Goal: Information Seeking & Learning: Learn about a topic

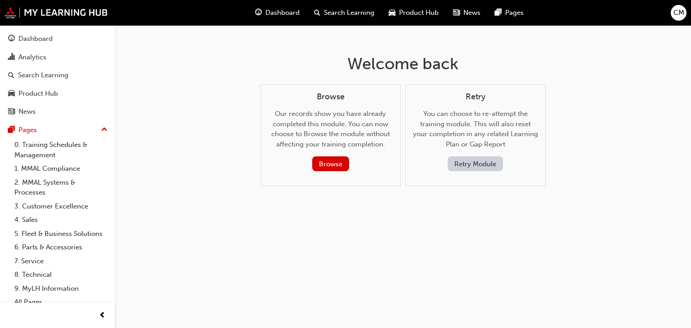
click at [487, 163] on button "Retry Module" at bounding box center [475, 164] width 55 height 15
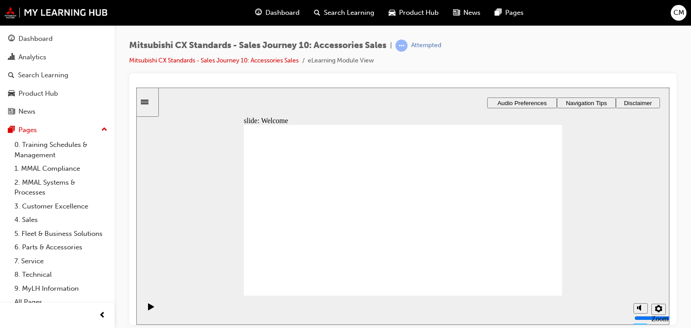
click at [278, 16] on span "Dashboard" at bounding box center [282, 13] width 34 height 10
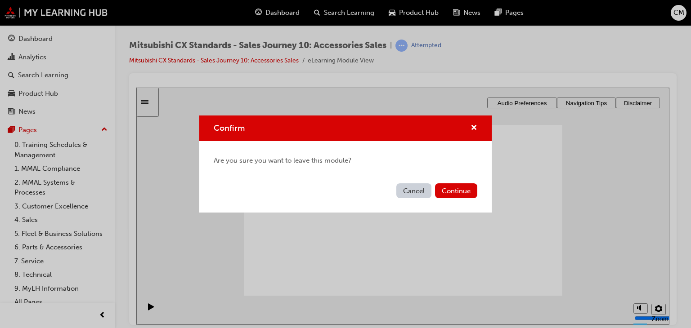
click at [408, 195] on button "Cancel" at bounding box center [413, 191] width 35 height 15
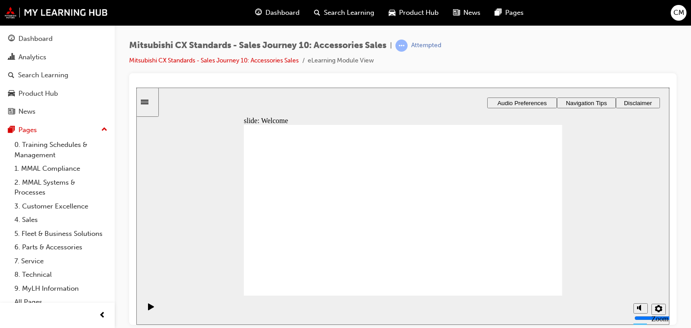
click at [278, 17] on span "Dashboard" at bounding box center [282, 13] width 34 height 10
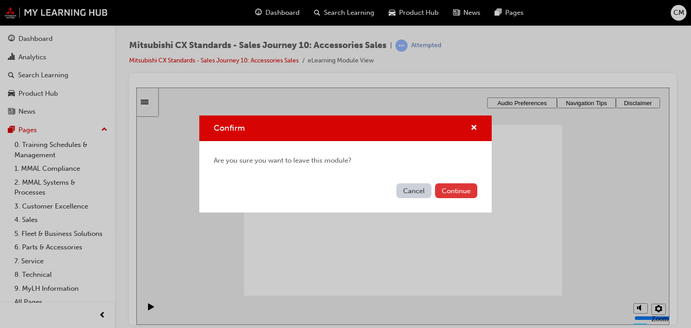
click at [451, 193] on button "Continue" at bounding box center [456, 191] width 42 height 15
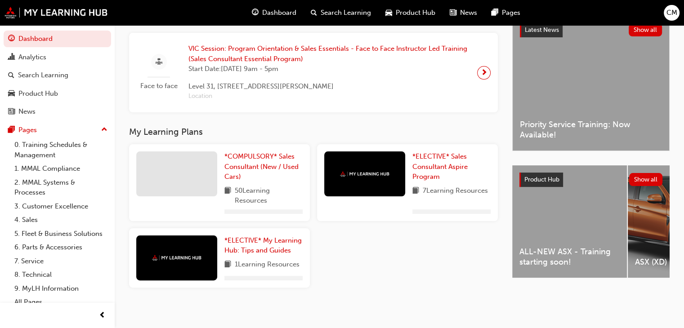
scroll to position [185, 0]
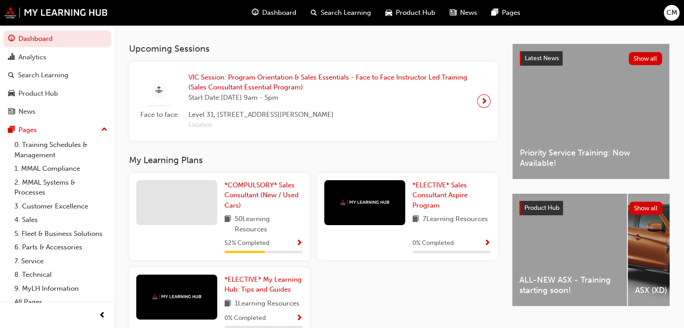
click at [290, 247] on div "52 % Completed" at bounding box center [263, 243] width 78 height 11
click at [263, 196] on span "*COMPULSORY* Sales Consultant (New / Used Cars)" at bounding box center [261, 195] width 74 height 28
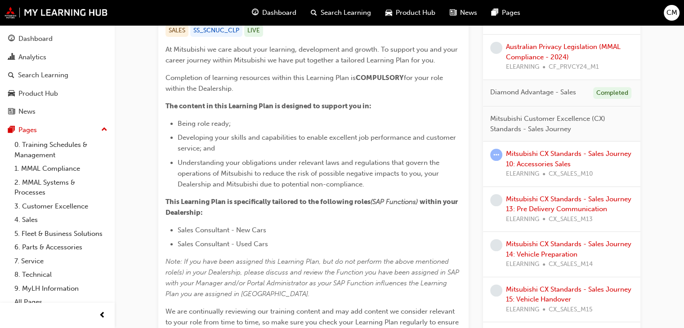
scroll to position [270, 0]
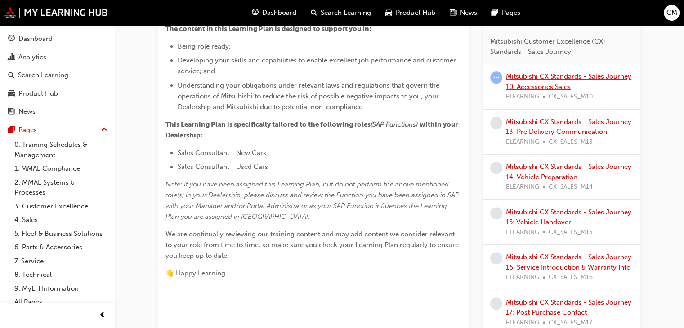
click at [552, 81] on link "Mitsubishi CX Standards - Sales Journey 10: Accessories Sales" at bounding box center [569, 81] width 126 height 18
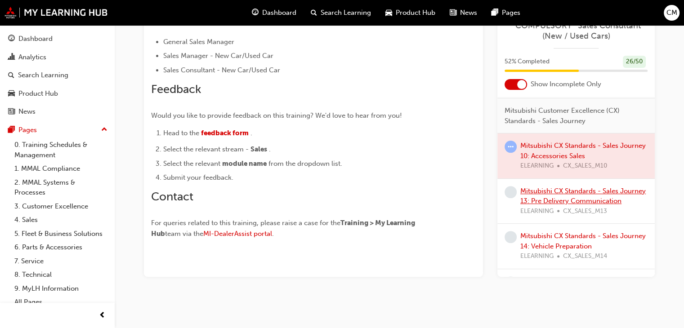
scroll to position [180, 0]
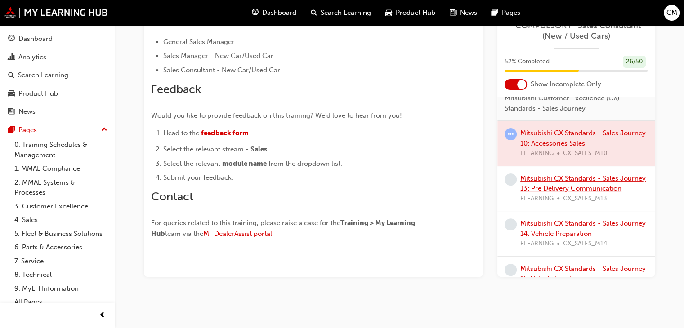
click at [563, 177] on link "Mitsubishi CX Standards - Sales Journey 13: Pre Delivery Communication" at bounding box center [583, 184] width 126 height 18
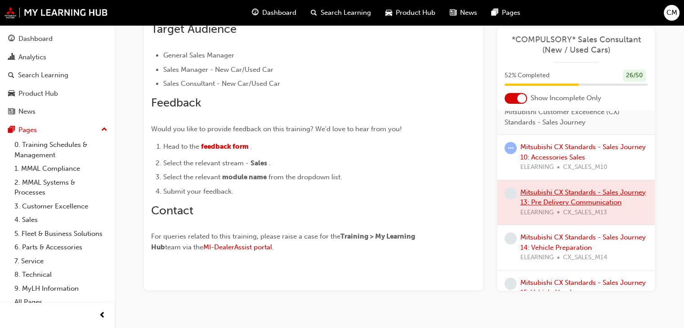
scroll to position [270, 0]
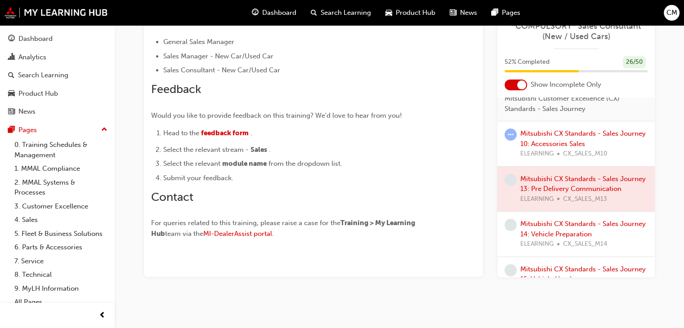
click at [562, 187] on div at bounding box center [576, 188] width 157 height 45
click at [577, 179] on div at bounding box center [576, 188] width 157 height 45
click at [566, 193] on div at bounding box center [576, 188] width 157 height 45
click at [567, 184] on div at bounding box center [576, 188] width 157 height 45
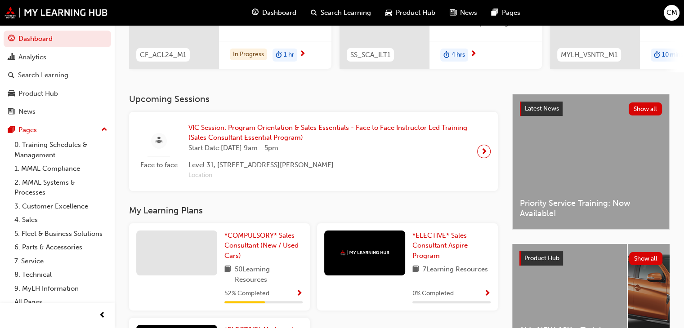
scroll to position [240, 0]
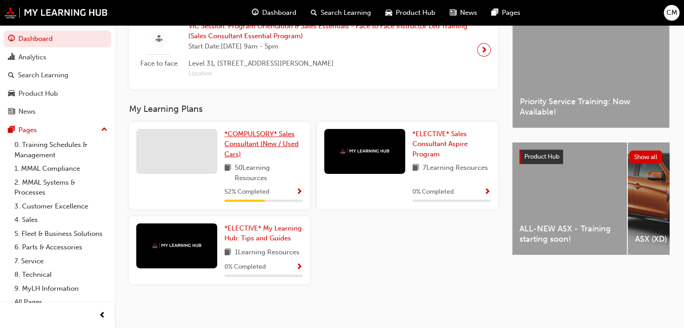
click at [272, 135] on span "*COMPULSORY* Sales Consultant (New / Used Cars)" at bounding box center [261, 144] width 74 height 28
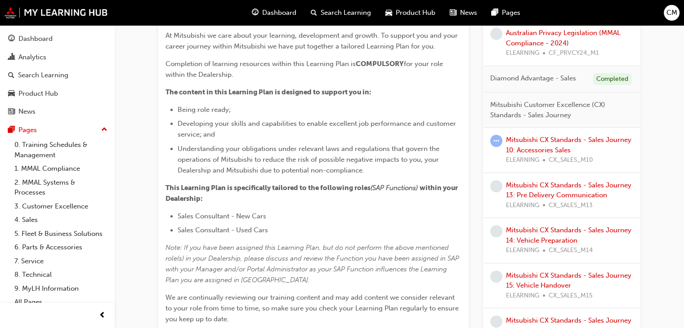
scroll to position [180, 0]
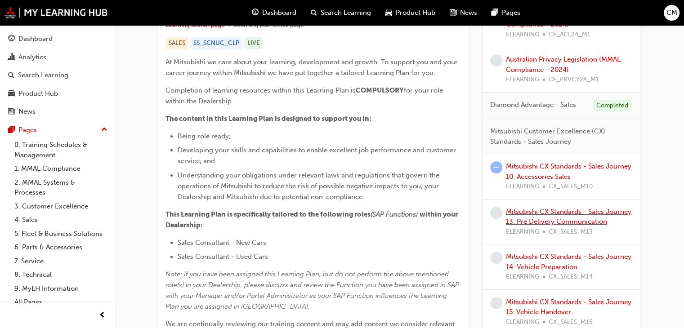
click at [557, 214] on link "Mitsubishi CX Standards - Sales Journey 13: Pre Delivery Communication" at bounding box center [569, 217] width 126 height 18
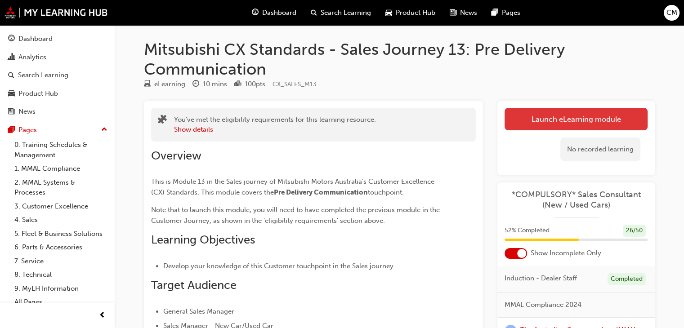
click at [587, 123] on link "Launch eLearning module" at bounding box center [576, 119] width 143 height 22
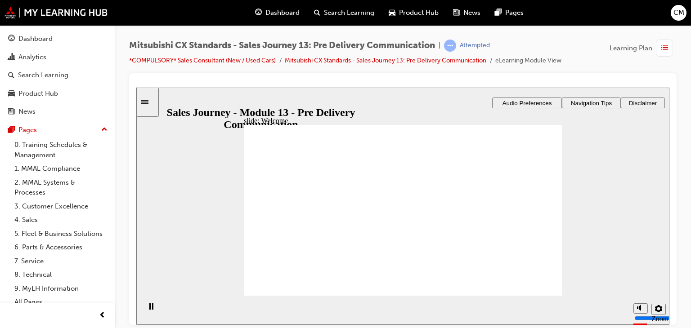
drag, startPoint x: 485, startPoint y: 290, endPoint x: 520, endPoint y: 264, distance: 43.5
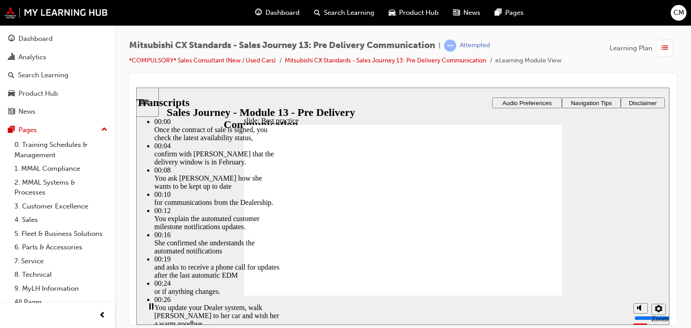
type input "88"
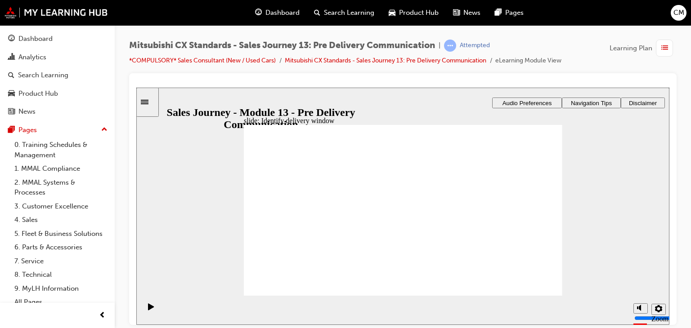
checkbox input "true"
drag, startPoint x: 343, startPoint y: 260, endPoint x: 281, endPoint y: 276, distance: 63.5
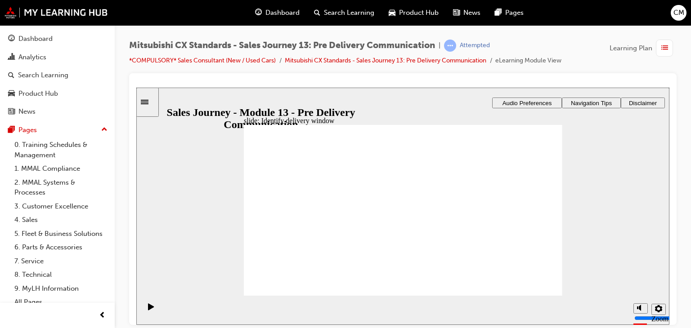
drag, startPoint x: 296, startPoint y: 228, endPoint x: 412, endPoint y: 216, distance: 116.2
drag, startPoint x: 315, startPoint y: 228, endPoint x: 417, endPoint y: 233, distance: 101.8
drag, startPoint x: 315, startPoint y: 223, endPoint x: 453, endPoint y: 251, distance: 141.0
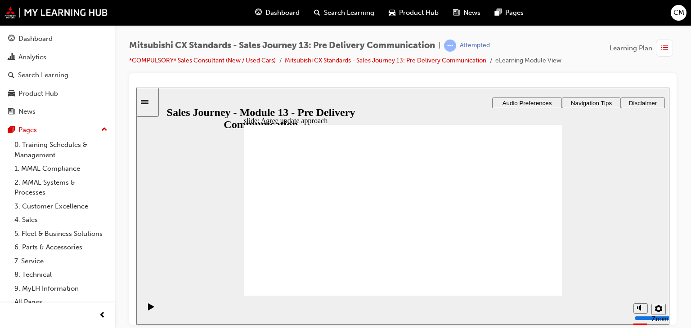
drag, startPoint x: 319, startPoint y: 225, endPoint x: 421, endPoint y: 272, distance: 112.1
checkbox input "true"
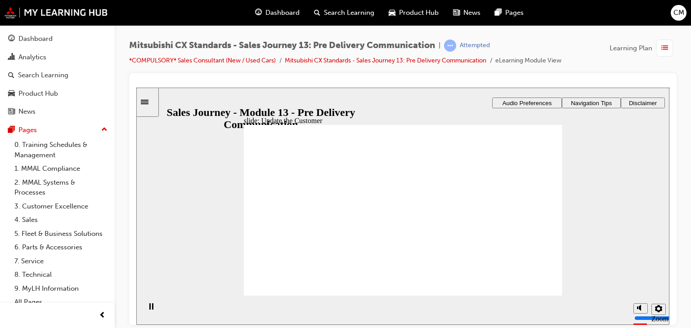
checkbox input "true"
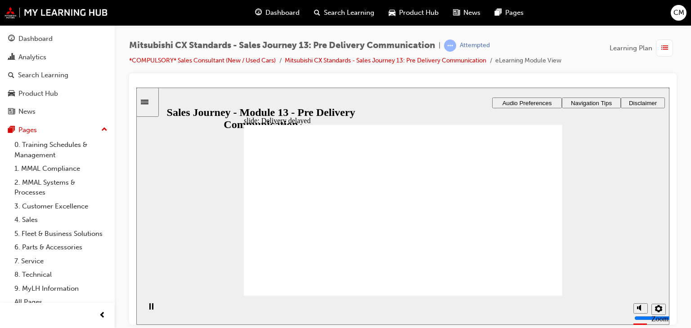
drag, startPoint x: 414, startPoint y: 219, endPoint x: 518, endPoint y: 176, distance: 113.0
drag, startPoint x: 417, startPoint y: 179, endPoint x: 519, endPoint y: 223, distance: 110.0
drag, startPoint x: 434, startPoint y: 232, endPoint x: 533, endPoint y: 233, distance: 99.0
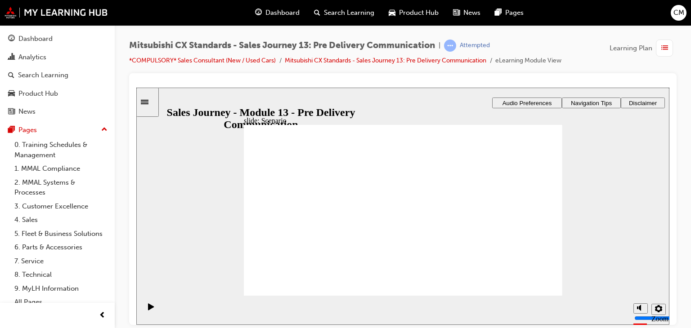
drag, startPoint x: 505, startPoint y: 233, endPoint x: 507, endPoint y: 256, distance: 23.1
drag, startPoint x: 502, startPoint y: 219, endPoint x: 502, endPoint y: 239, distance: 20.2
drag, startPoint x: 446, startPoint y: 252, endPoint x: 520, endPoint y: 215, distance: 82.3
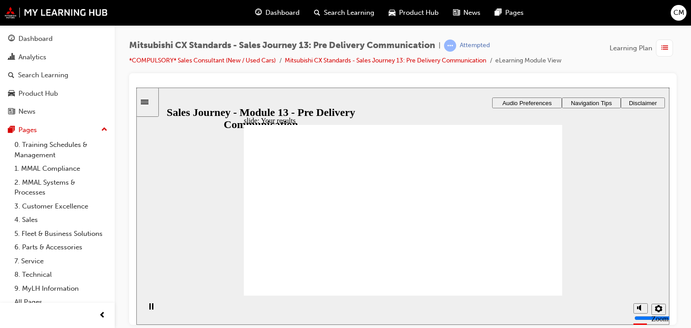
checkbox input "true"
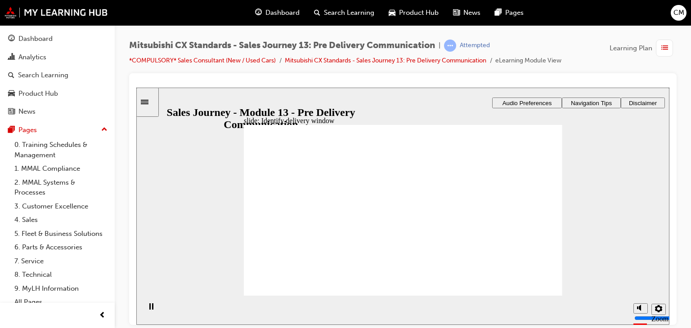
checkbox input "true"
drag, startPoint x: 265, startPoint y: 284, endPoint x: 273, endPoint y: 283, distance: 8.1
checkbox input "true"
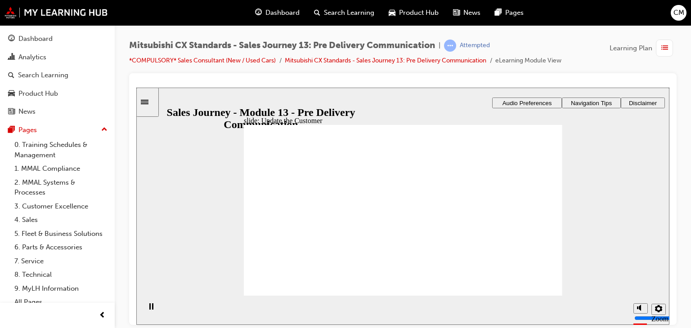
checkbox input "true"
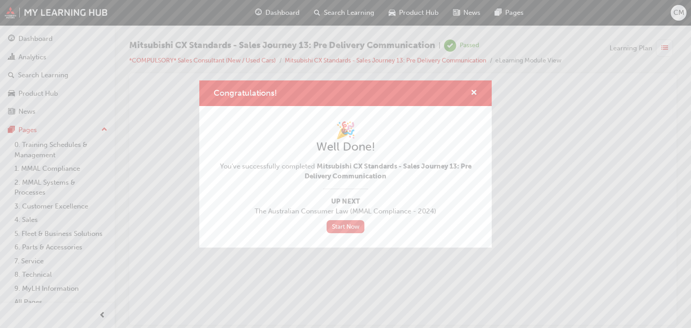
click at [353, 225] on link "Start Now" at bounding box center [346, 226] width 38 height 13
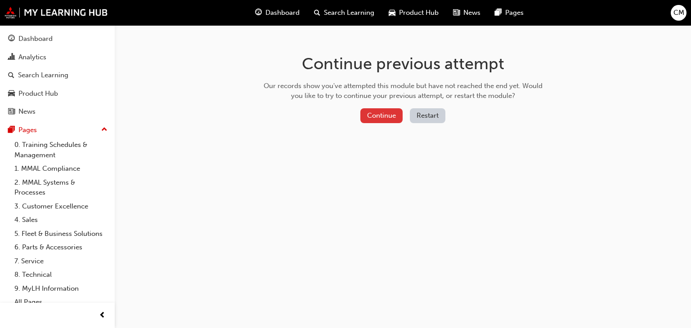
click at [391, 115] on button "Continue" at bounding box center [381, 115] width 42 height 15
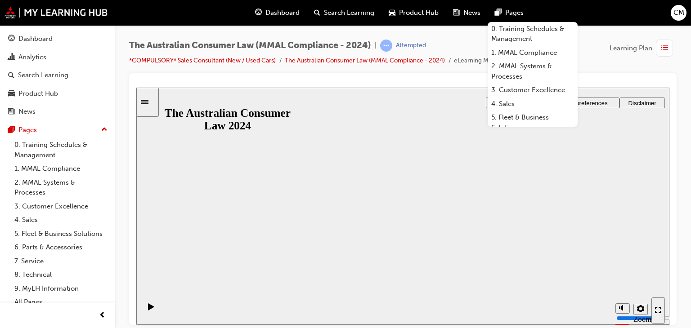
click at [281, 18] on div "Dashboard" at bounding box center [277, 13] width 59 height 18
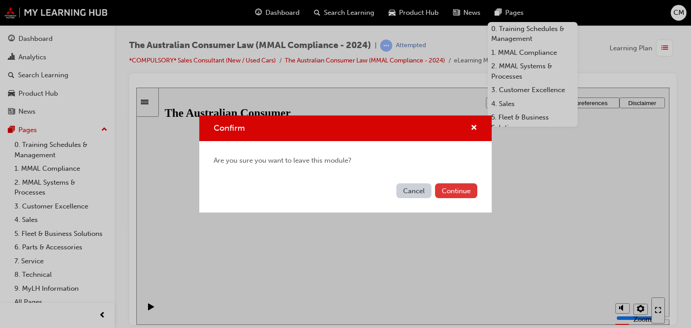
click at [448, 189] on button "Continue" at bounding box center [456, 191] width 42 height 15
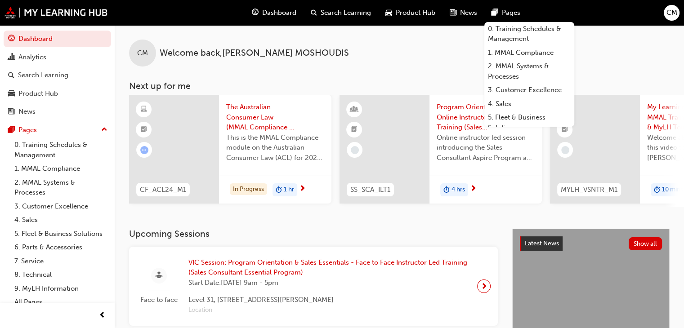
click at [271, 16] on span "Dashboard" at bounding box center [279, 13] width 34 height 10
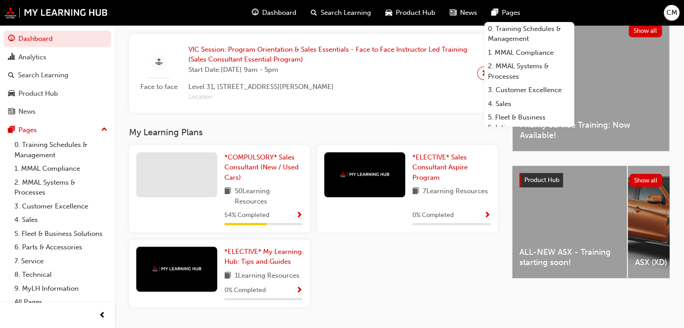
scroll to position [225, 0]
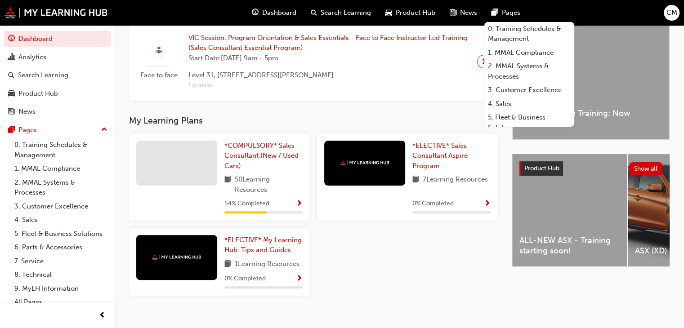
click at [267, 191] on span "50 Learning Resources" at bounding box center [269, 185] width 68 height 20
click at [244, 156] on span "*COMPULSORY* Sales Consultant (New / Used Cars)" at bounding box center [261, 156] width 74 height 28
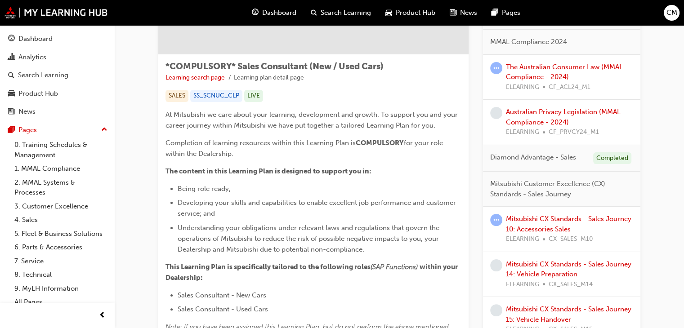
scroll to position [135, 0]
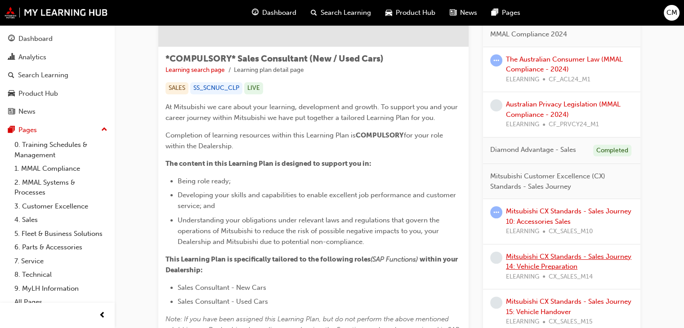
click at [549, 258] on link "Mitsubishi CX Standards - Sales Journey 14: Vehicle Preparation" at bounding box center [569, 262] width 126 height 18
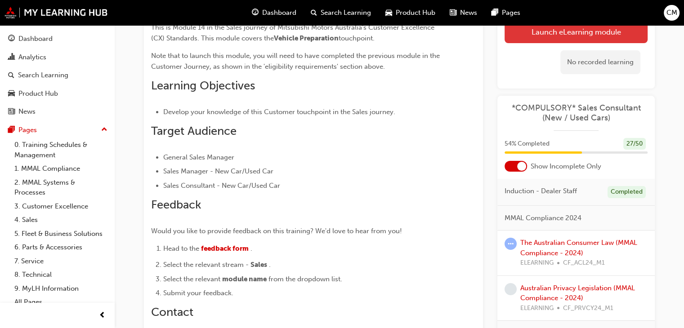
click at [585, 33] on link "Launch eLearning module" at bounding box center [576, 32] width 143 height 22
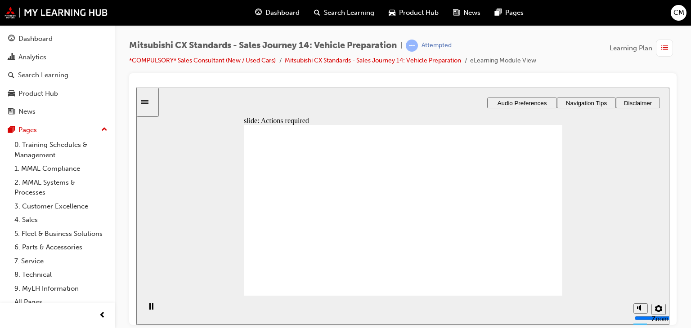
drag, startPoint x: 411, startPoint y: 250, endPoint x: 428, endPoint y: 238, distance: 20.5
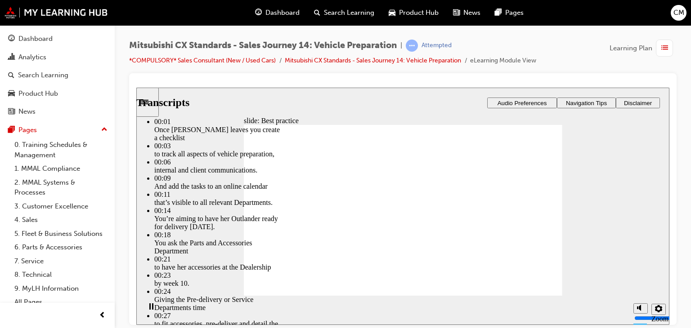
type input "105"
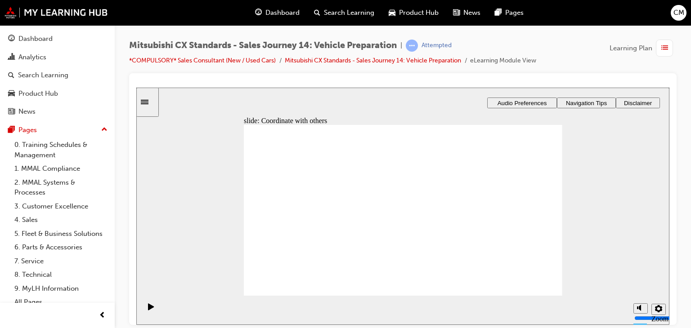
drag, startPoint x: 317, startPoint y: 238, endPoint x: 417, endPoint y: 214, distance: 103.2
drag, startPoint x: 307, startPoint y: 232, endPoint x: 392, endPoint y: 234, distance: 85.1
drag, startPoint x: 300, startPoint y: 224, endPoint x: 376, endPoint y: 253, distance: 81.2
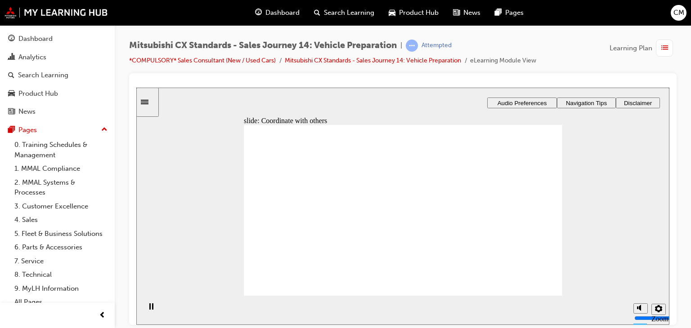
checkbox input "true"
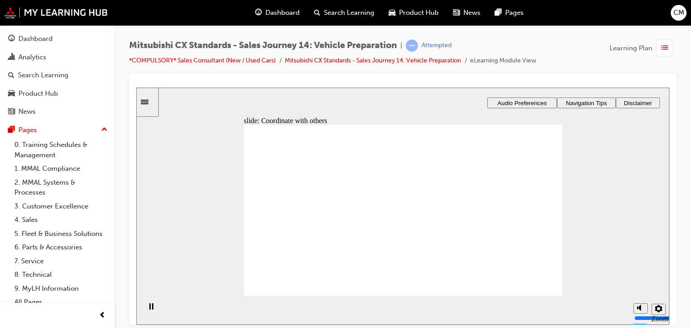
drag, startPoint x: 318, startPoint y: 227, endPoint x: 413, endPoint y: 206, distance: 97.7
drag, startPoint x: 323, startPoint y: 229, endPoint x: 511, endPoint y: 204, distance: 189.3
drag, startPoint x: 477, startPoint y: 207, endPoint x: 442, endPoint y: 209, distance: 34.7
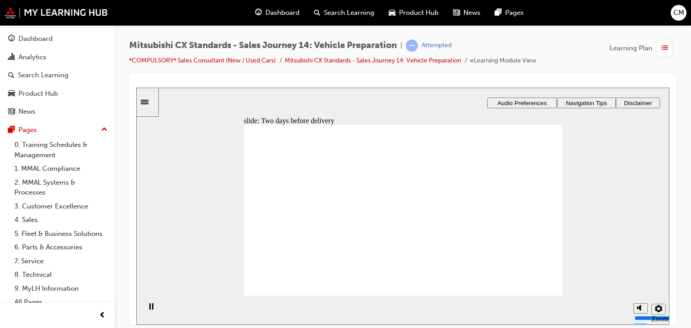
drag, startPoint x: 500, startPoint y: 179, endPoint x: 439, endPoint y: 197, distance: 63.6
drag, startPoint x: 324, startPoint y: 235, endPoint x: 391, endPoint y: 230, distance: 67.2
drag, startPoint x: 330, startPoint y: 230, endPoint x: 533, endPoint y: 220, distance: 203.1
drag, startPoint x: 328, startPoint y: 226, endPoint x: 427, endPoint y: 242, distance: 100.8
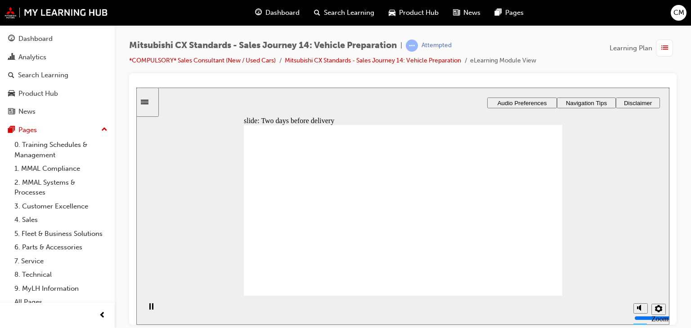
drag, startPoint x: 301, startPoint y: 229, endPoint x: 399, endPoint y: 183, distance: 109.3
drag, startPoint x: 296, startPoint y: 228, endPoint x: 408, endPoint y: 215, distance: 111.9
drag, startPoint x: 311, startPoint y: 232, endPoint x: 402, endPoint y: 250, distance: 92.7
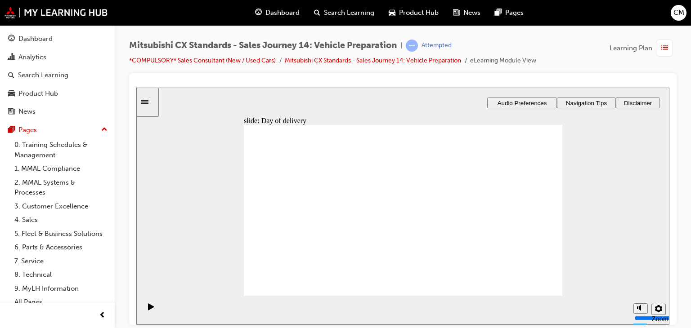
checkbox input "true"
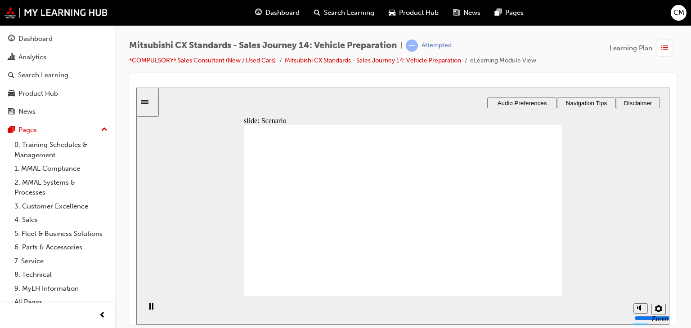
drag, startPoint x: 309, startPoint y: 223, endPoint x: 374, endPoint y: 195, distance: 70.9
drag, startPoint x: 340, startPoint y: 229, endPoint x: 406, endPoint y: 230, distance: 66.1
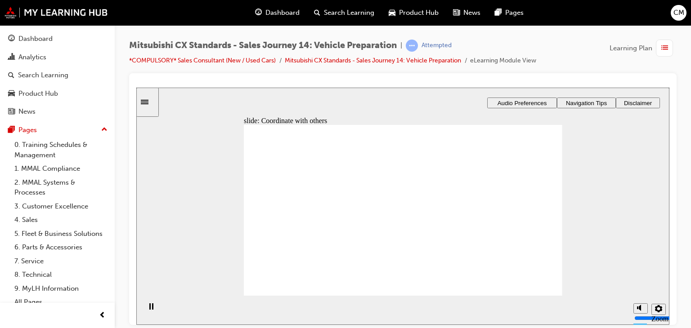
drag, startPoint x: 344, startPoint y: 235, endPoint x: 441, endPoint y: 262, distance: 100.8
drag, startPoint x: 431, startPoint y: 228, endPoint x: 522, endPoint y: 212, distance: 91.7
checkbox input "true"
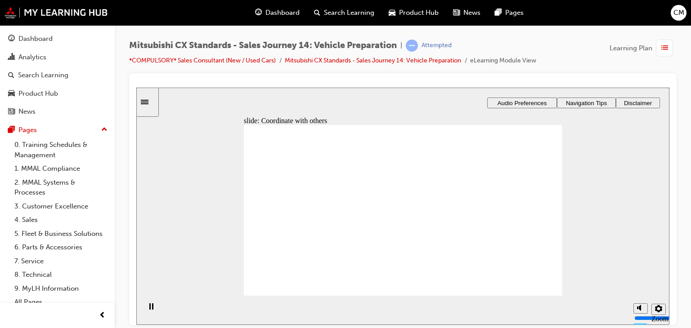
checkbox input "true"
drag, startPoint x: 348, startPoint y: 217, endPoint x: 441, endPoint y: 177, distance: 101.1
drag, startPoint x: 320, startPoint y: 223, endPoint x: 414, endPoint y: 206, distance: 95.1
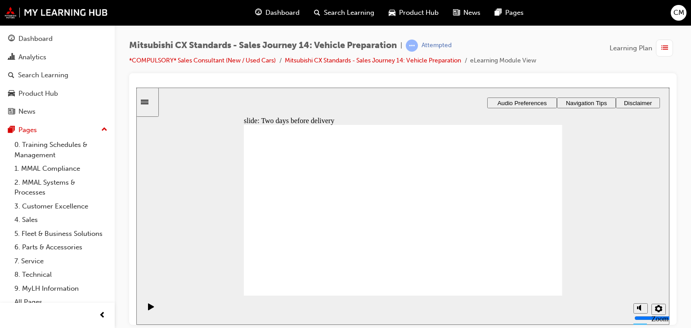
drag, startPoint x: 324, startPoint y: 225, endPoint x: 516, endPoint y: 214, distance: 192.8
drag, startPoint x: 333, startPoint y: 223, endPoint x: 520, endPoint y: 207, distance: 187.3
drag, startPoint x: 289, startPoint y: 220, endPoint x: 416, endPoint y: 208, distance: 127.0
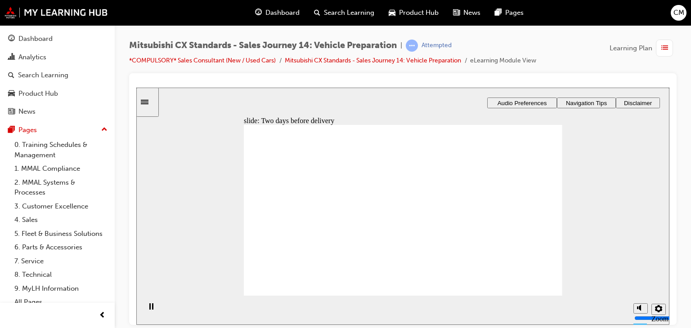
drag, startPoint x: 311, startPoint y: 224, endPoint x: 497, endPoint y: 206, distance: 186.6
drag, startPoint x: 304, startPoint y: 216, endPoint x: 397, endPoint y: 209, distance: 92.9
drag, startPoint x: 320, startPoint y: 220, endPoint x: 398, endPoint y: 215, distance: 77.9
drag, startPoint x: 315, startPoint y: 265, endPoint x: 306, endPoint y: 268, distance: 9.1
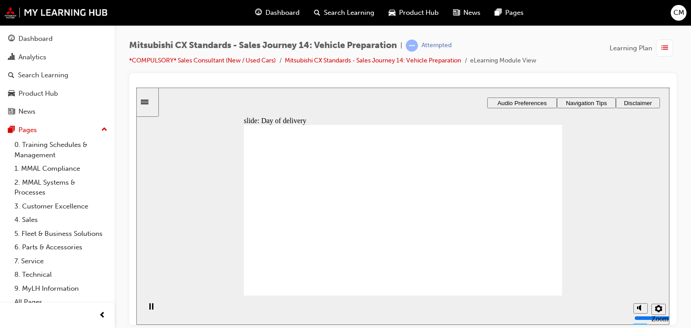
checkbox input "true"
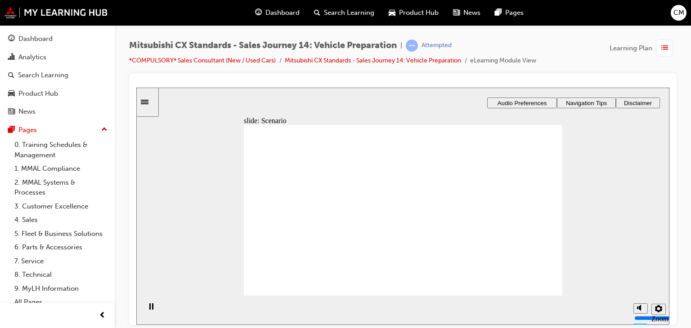
drag, startPoint x: 340, startPoint y: 238, endPoint x: 340, endPoint y: 245, distance: 6.7
checkbox input "true"
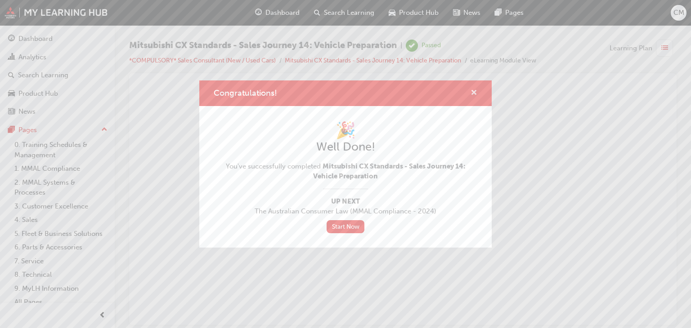
click at [474, 93] on span "cross-icon" at bounding box center [474, 94] width 7 height 8
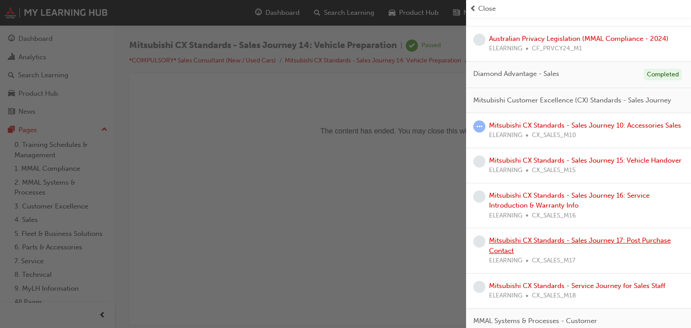
scroll to position [270, 0]
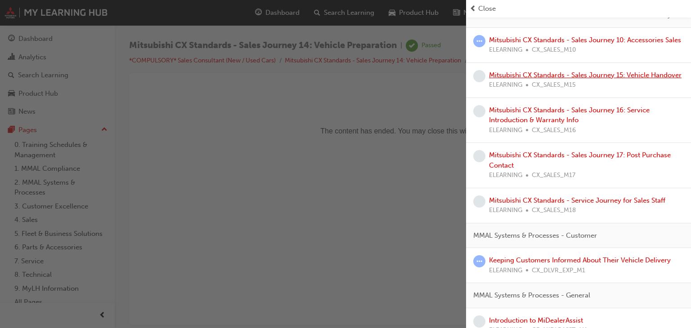
click at [572, 79] on link "Mitsubishi CX Standards - Sales Journey 15: Vehicle Handover" at bounding box center [585, 75] width 193 height 8
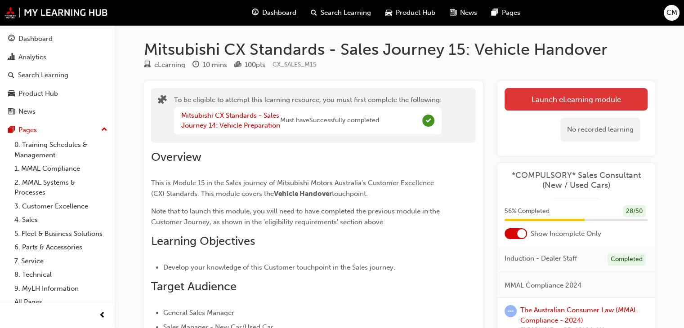
click at [550, 94] on button "Launch eLearning module" at bounding box center [576, 99] width 143 height 22
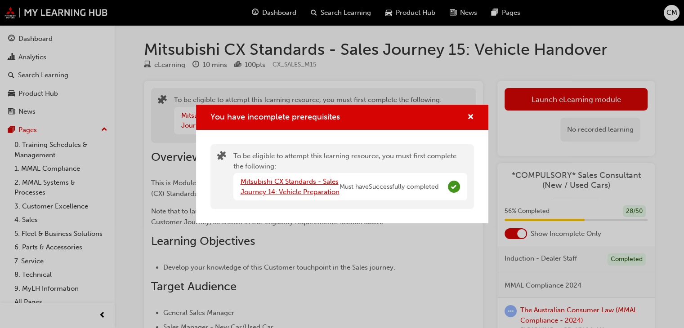
click at [276, 184] on link "Mitsubishi CX Standards - Sales Journey 14: Vehicle Preparation" at bounding box center [290, 187] width 99 height 18
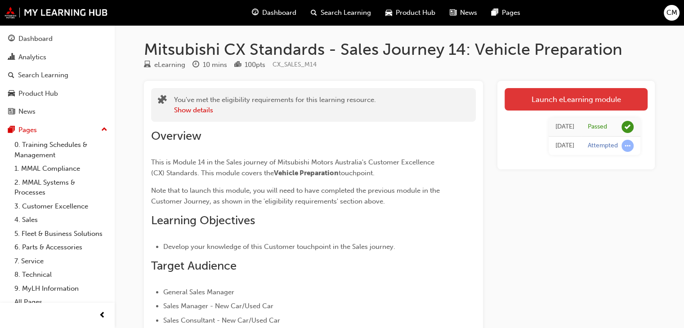
click at [584, 102] on link "Launch eLearning module" at bounding box center [576, 99] width 143 height 22
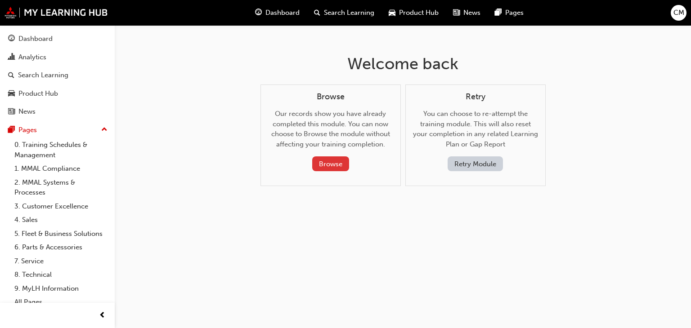
click at [332, 171] on button "Browse" at bounding box center [330, 164] width 37 height 15
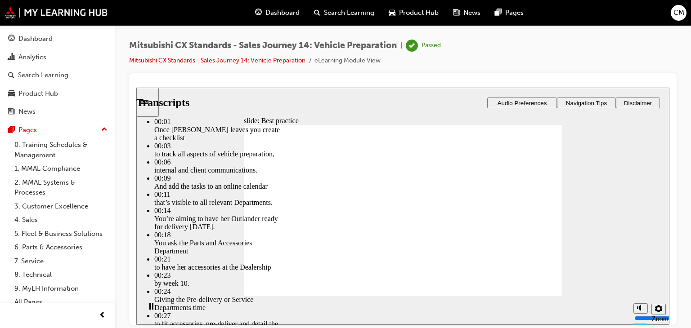
type input "105"
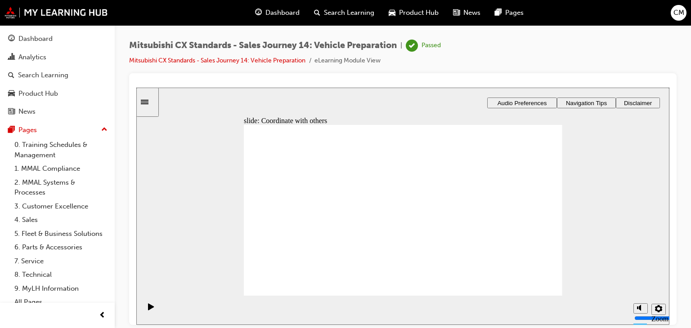
drag, startPoint x: 373, startPoint y: 186, endPoint x: 397, endPoint y: 178, distance: 25.0
drag, startPoint x: 325, startPoint y: 221, endPoint x: 535, endPoint y: 215, distance: 210.6
drag, startPoint x: 310, startPoint y: 224, endPoint x: 433, endPoint y: 228, distance: 123.8
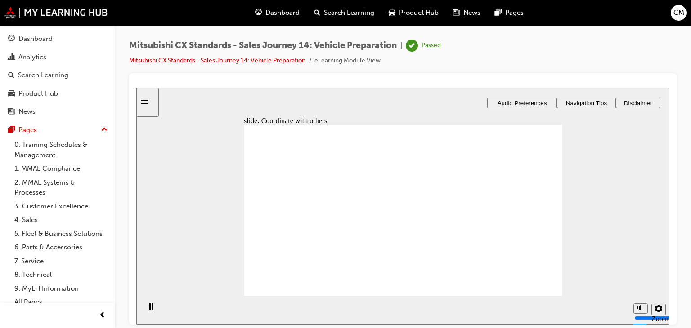
checkbox input "true"
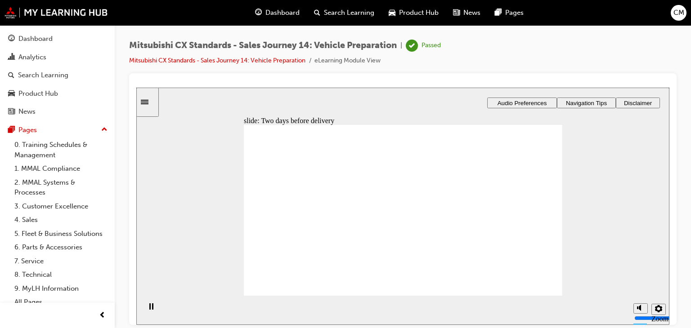
drag, startPoint x: 316, startPoint y: 224, endPoint x: 396, endPoint y: 199, distance: 83.9
drag, startPoint x: 302, startPoint y: 219, endPoint x: 413, endPoint y: 208, distance: 112.1
drag, startPoint x: 313, startPoint y: 222, endPoint x: 510, endPoint y: 205, distance: 197.3
drag, startPoint x: 319, startPoint y: 223, endPoint x: 553, endPoint y: 218, distance: 234.4
drag, startPoint x: 292, startPoint y: 224, endPoint x: 380, endPoint y: 219, distance: 87.9
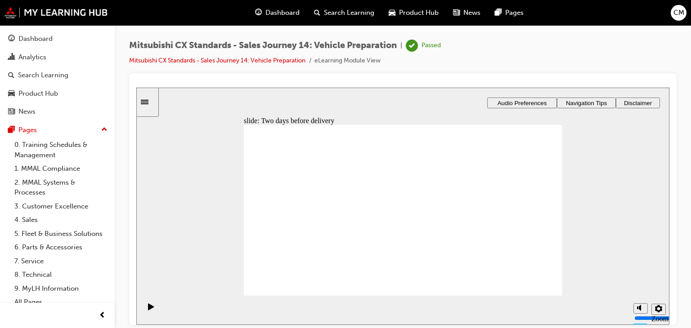
drag, startPoint x: 291, startPoint y: 261, endPoint x: 342, endPoint y: 264, distance: 50.9
drag, startPoint x: 327, startPoint y: 227, endPoint x: 515, endPoint y: 211, distance: 187.9
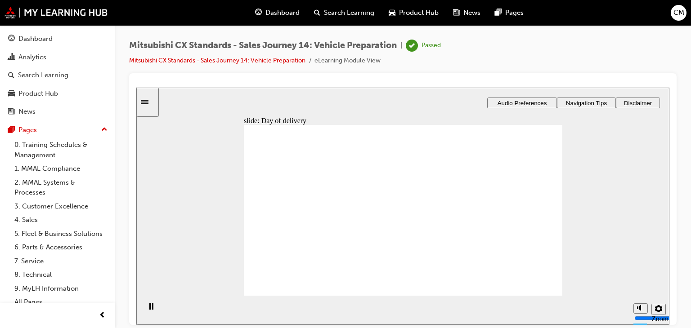
drag, startPoint x: 327, startPoint y: 214, endPoint x: 395, endPoint y: 205, distance: 68.5
drag, startPoint x: 297, startPoint y: 203, endPoint x: 299, endPoint y: 210, distance: 6.6
checkbox input "true"
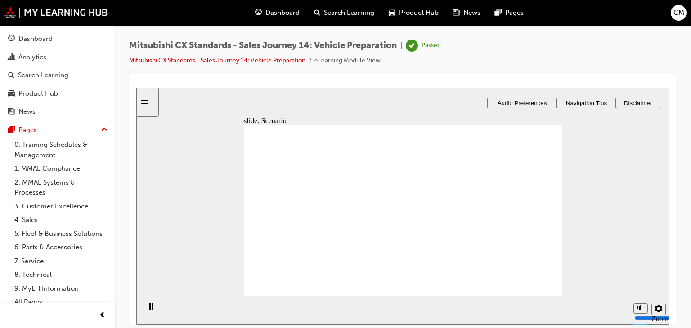
checkbox input "true"
drag, startPoint x: 308, startPoint y: 251, endPoint x: 405, endPoint y: 268, distance: 98.7
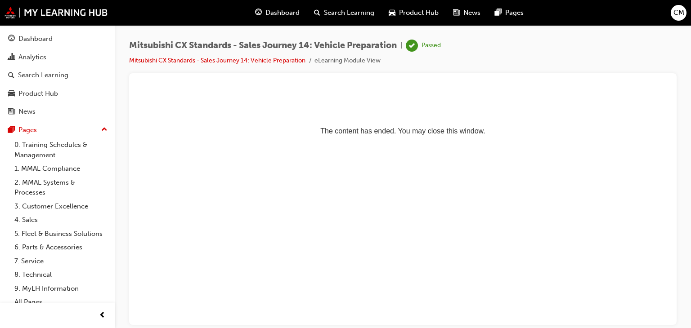
click at [281, 14] on span "Dashboard" at bounding box center [282, 13] width 34 height 10
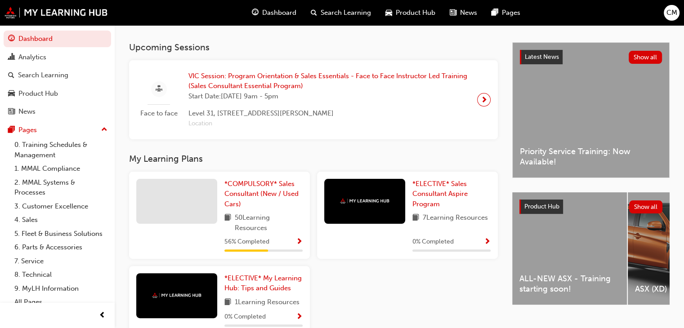
scroll to position [225, 0]
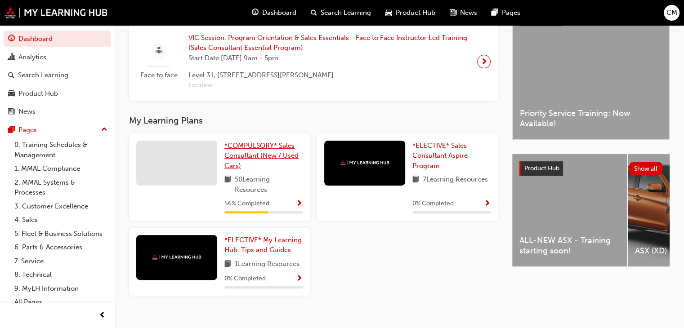
click at [263, 153] on link "*COMPULSORY* Sales Consultant (New / Used Cars)" at bounding box center [263, 156] width 78 height 31
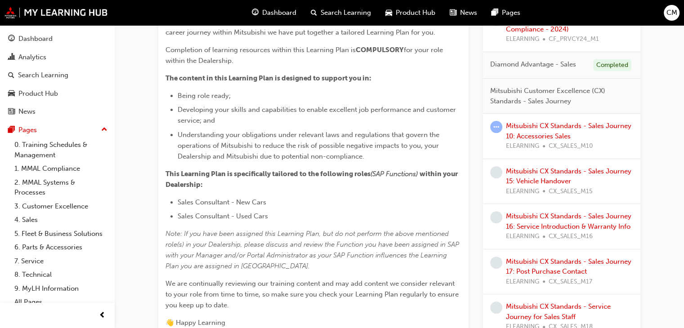
scroll to position [225, 0]
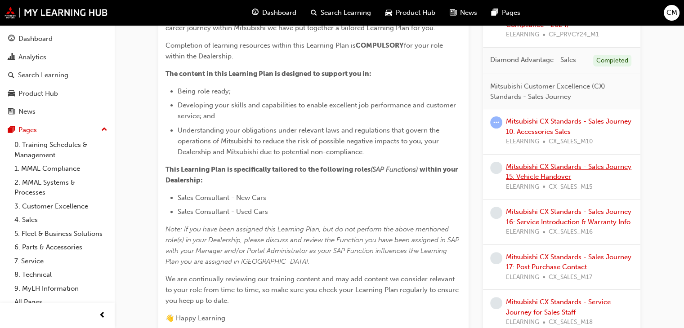
click at [534, 163] on link "Mitsubishi CX Standards - Sales Journey 15: Vehicle Handover" at bounding box center [569, 172] width 126 height 18
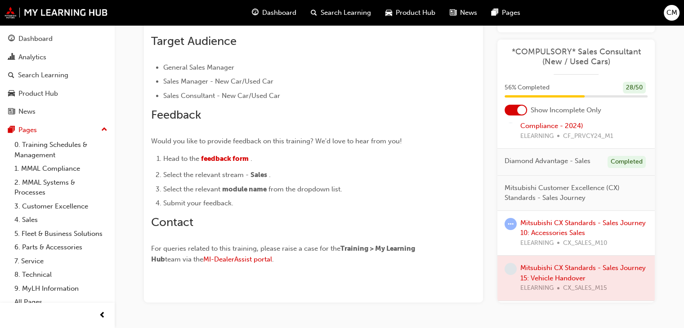
scroll to position [135, 0]
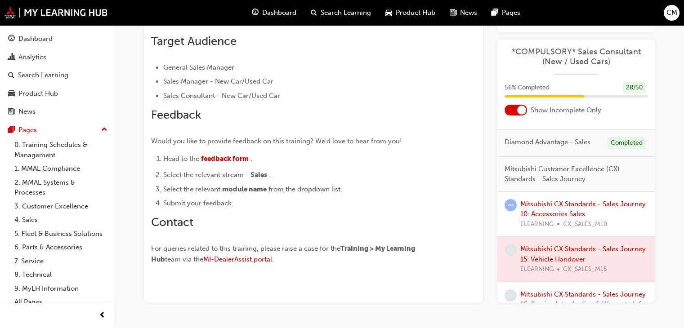
click at [561, 251] on div at bounding box center [576, 259] width 157 height 45
click at [557, 259] on div at bounding box center [576, 259] width 157 height 45
click at [590, 267] on div at bounding box center [576, 259] width 157 height 45
click at [567, 256] on div at bounding box center [576, 259] width 157 height 45
click at [565, 254] on div at bounding box center [576, 259] width 157 height 45
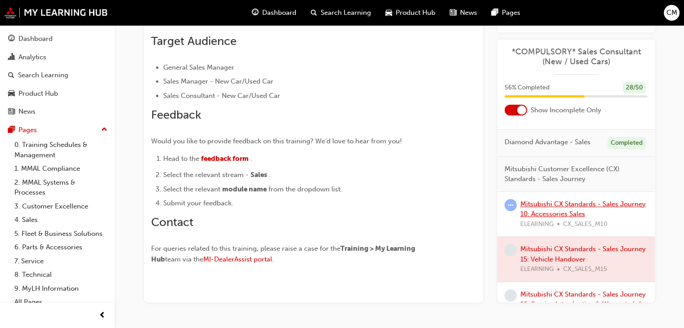
click at [571, 216] on link "Mitsubishi CX Standards - Sales Journey 10: Accessories Sales" at bounding box center [583, 209] width 126 height 18
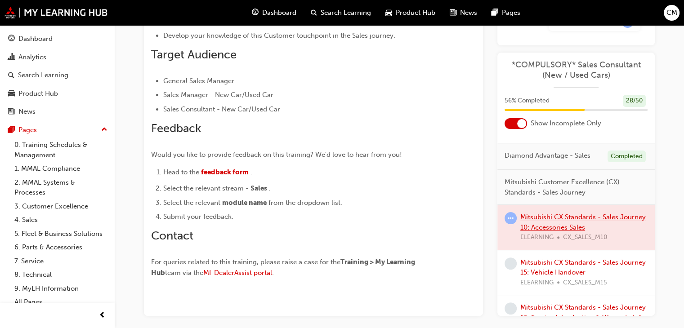
scroll to position [225, 0]
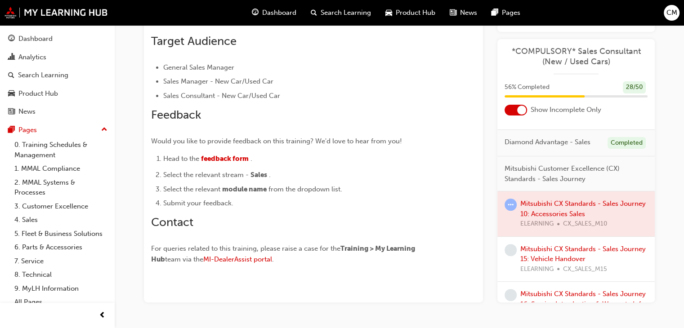
click at [567, 210] on div at bounding box center [576, 214] width 157 height 45
click at [567, 219] on div at bounding box center [576, 214] width 157 height 45
click at [566, 214] on div at bounding box center [576, 214] width 157 height 45
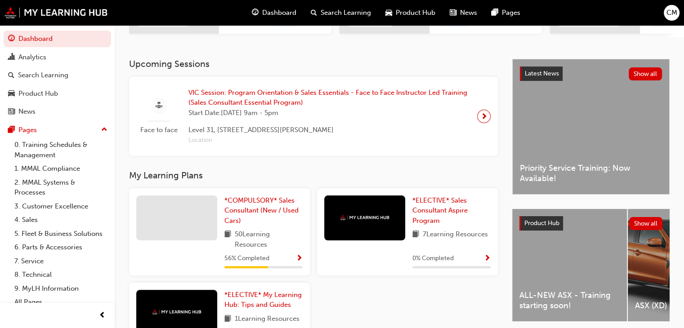
scroll to position [180, 0]
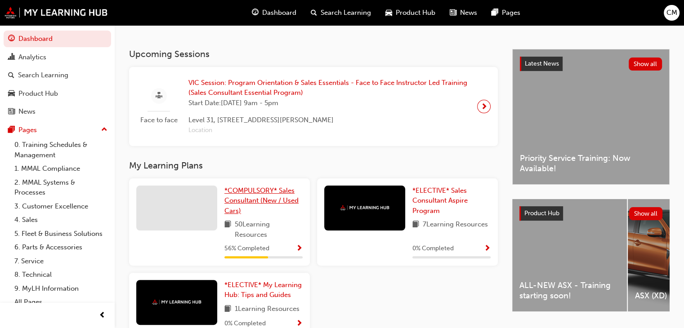
click at [255, 199] on span "*COMPULSORY* Sales Consultant (New / Used Cars)" at bounding box center [261, 201] width 74 height 28
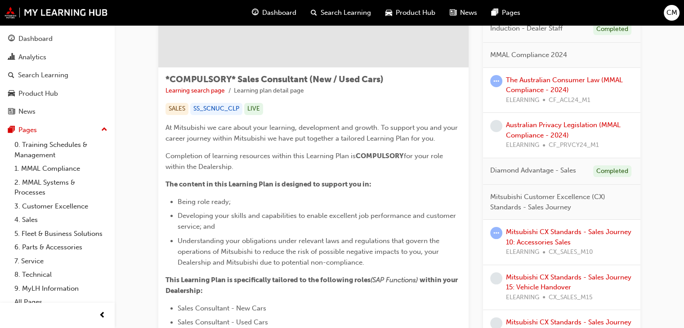
scroll to position [135, 0]
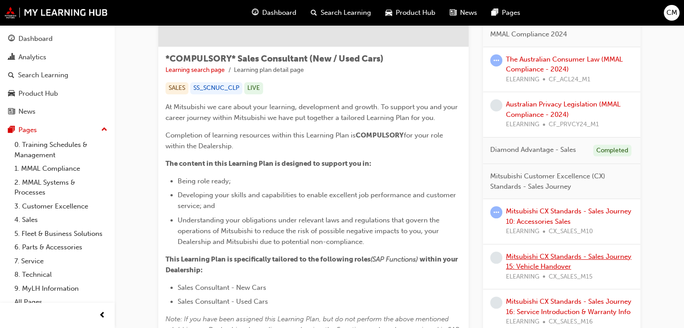
click at [549, 267] on link "Mitsubishi CX Standards - Sales Journey 15: Vehicle Handover" at bounding box center [569, 262] width 126 height 18
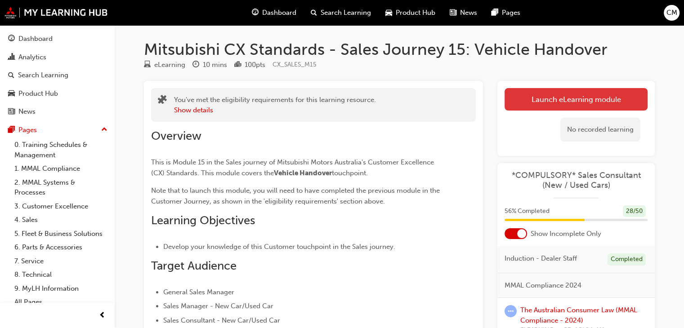
click at [612, 94] on link "Launch eLearning module" at bounding box center [576, 99] width 143 height 22
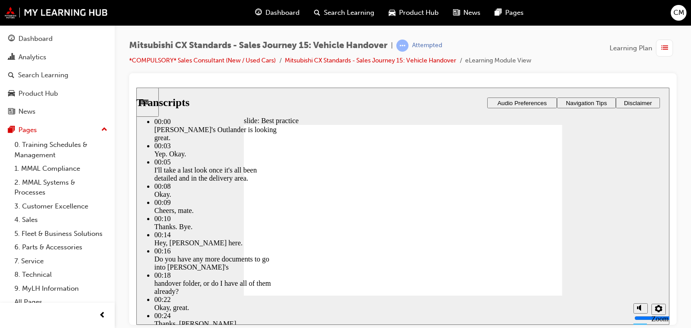
drag, startPoint x: 520, startPoint y: 274, endPoint x: 536, endPoint y: 274, distance: 15.7
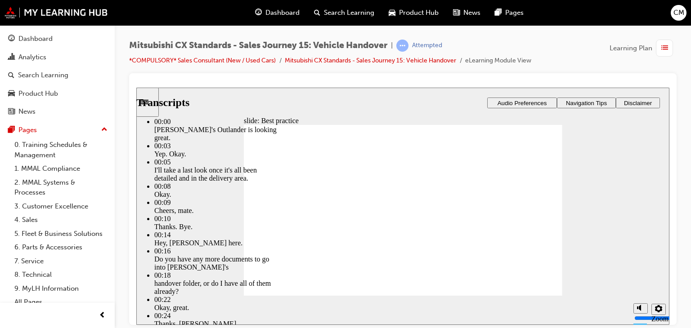
type input "117"
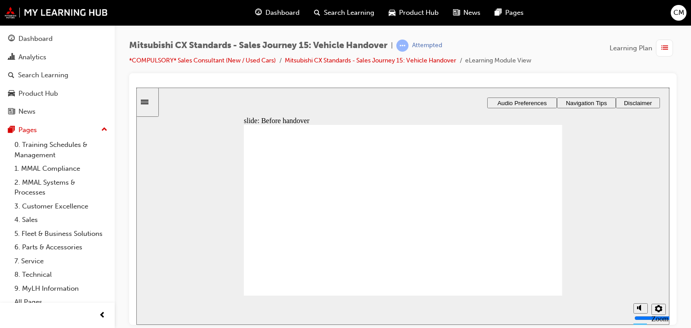
drag, startPoint x: 308, startPoint y: 220, endPoint x: 415, endPoint y: 175, distance: 116.1
drag, startPoint x: 292, startPoint y: 224, endPoint x: 401, endPoint y: 201, distance: 112.2
drag, startPoint x: 324, startPoint y: 230, endPoint x: 398, endPoint y: 233, distance: 73.8
drag, startPoint x: 323, startPoint y: 225, endPoint x: 425, endPoint y: 263, distance: 109.3
drag, startPoint x: 314, startPoint y: 224, endPoint x: 390, endPoint y: 267, distance: 88.4
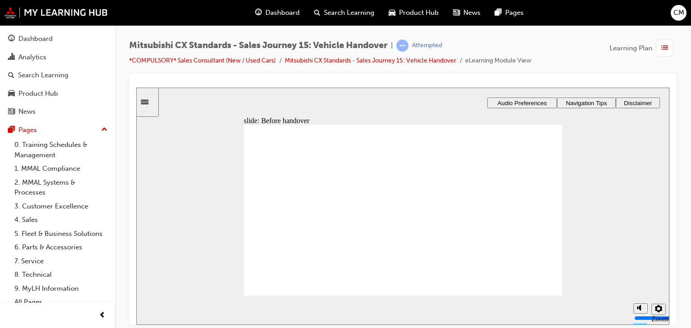
drag, startPoint x: 319, startPoint y: 235, endPoint x: 407, endPoint y: 203, distance: 93.8
drag, startPoint x: 310, startPoint y: 229, endPoint x: 402, endPoint y: 221, distance: 92.5
drag, startPoint x: 340, startPoint y: 231, endPoint x: 437, endPoint y: 250, distance: 99.1
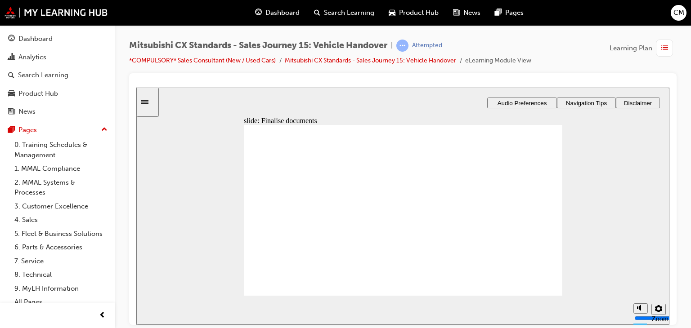
drag, startPoint x: 323, startPoint y: 228, endPoint x: 404, endPoint y: 266, distance: 90.1
drag, startPoint x: 311, startPoint y: 233, endPoint x: 439, endPoint y: 202, distance: 131.7
drag, startPoint x: 305, startPoint y: 234, endPoint x: 401, endPoint y: 210, distance: 98.9
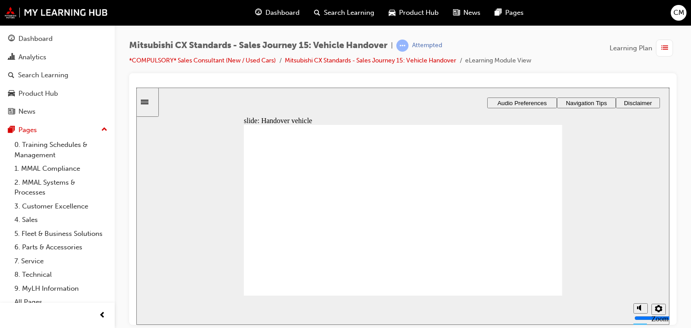
drag, startPoint x: 336, startPoint y: 229, endPoint x: 430, endPoint y: 220, distance: 94.0
drag, startPoint x: 299, startPoint y: 232, endPoint x: 399, endPoint y: 252, distance: 102.9
drag, startPoint x: 273, startPoint y: 233, endPoint x: 380, endPoint y: 270, distance: 113.4
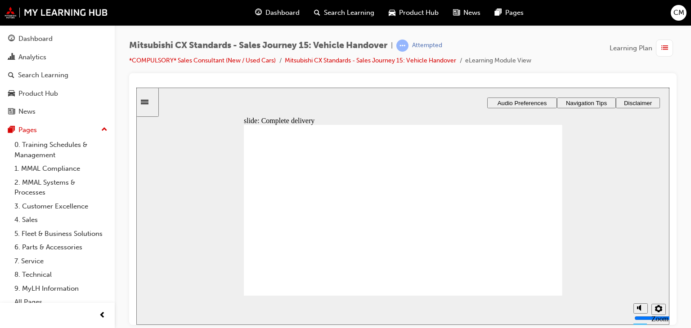
checkbox input "true"
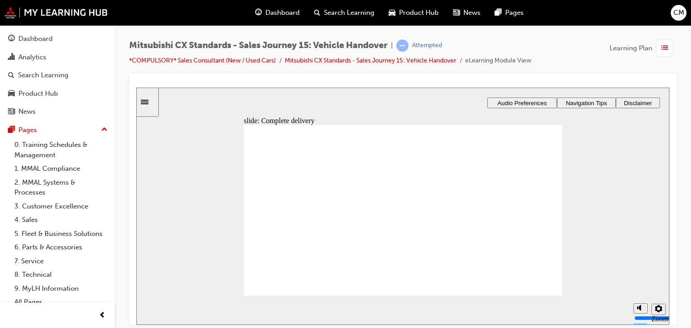
drag, startPoint x: 408, startPoint y: 190, endPoint x: 518, endPoint y: 158, distance: 113.9
drag, startPoint x: 416, startPoint y: 214, endPoint x: 452, endPoint y: 195, distance: 40.6
drag, startPoint x: 498, startPoint y: 156, endPoint x: 503, endPoint y: 174, distance: 18.5
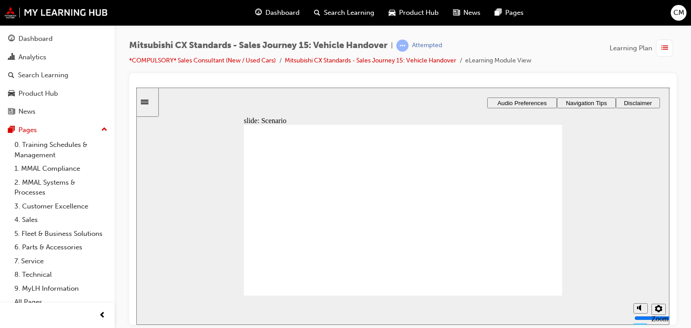
drag, startPoint x: 502, startPoint y: 190, endPoint x: 505, endPoint y: 154, distance: 36.1
drag, startPoint x: 434, startPoint y: 235, endPoint x: 535, endPoint y: 188, distance: 111.9
drag, startPoint x: 531, startPoint y: 174, endPoint x: 534, endPoint y: 214, distance: 40.2
drag, startPoint x: 524, startPoint y: 196, endPoint x: 524, endPoint y: 177, distance: 18.9
drag, startPoint x: 525, startPoint y: 206, endPoint x: 526, endPoint y: 190, distance: 15.8
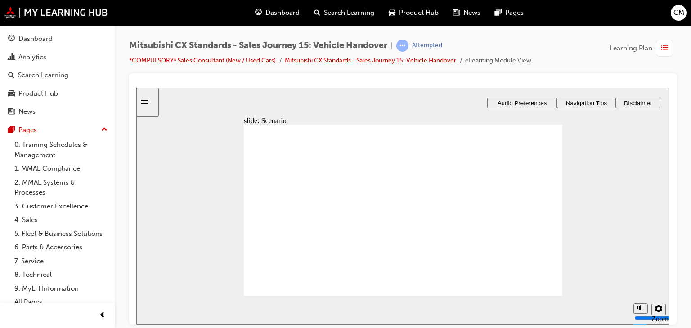
drag, startPoint x: 520, startPoint y: 193, endPoint x: 524, endPoint y: 214, distance: 21.0
drag, startPoint x: 518, startPoint y: 176, endPoint x: 518, endPoint y: 190, distance: 14.4
drag, startPoint x: 509, startPoint y: 149, endPoint x: 512, endPoint y: 172, distance: 22.7
drag, startPoint x: 435, startPoint y: 260, endPoint x: 542, endPoint y: 153, distance: 151.7
drag, startPoint x: 425, startPoint y: 240, endPoint x: 513, endPoint y: 221, distance: 90.1
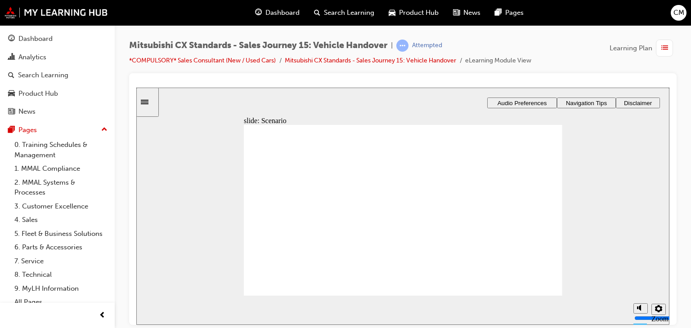
drag, startPoint x: 425, startPoint y: 160, endPoint x: 529, endPoint y: 244, distance: 134.7
drag, startPoint x: 414, startPoint y: 170, endPoint x: 524, endPoint y: 265, distance: 144.8
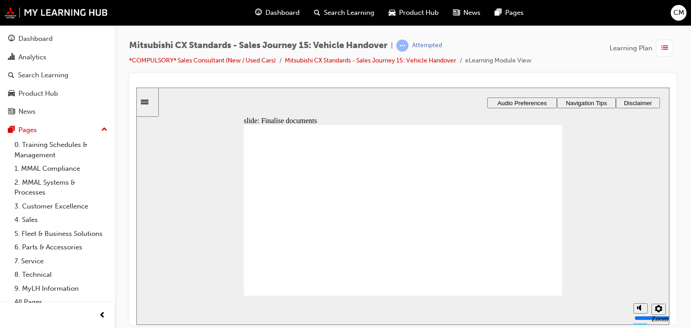
drag, startPoint x: 326, startPoint y: 226, endPoint x: 498, endPoint y: 207, distance: 173.8
drag, startPoint x: 298, startPoint y: 208, endPoint x: 420, endPoint y: 196, distance: 122.1
drag, startPoint x: 327, startPoint y: 210, endPoint x: 407, endPoint y: 214, distance: 79.7
drag, startPoint x: 316, startPoint y: 226, endPoint x: 390, endPoint y: 229, distance: 74.7
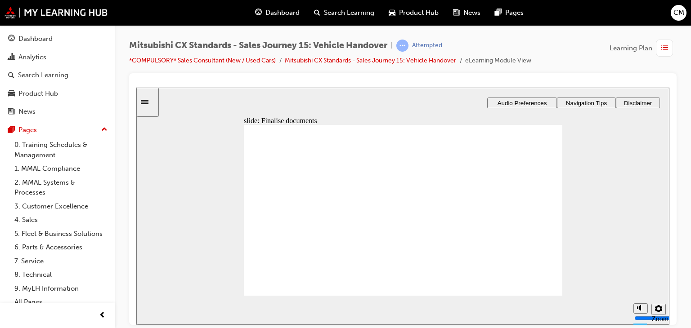
drag, startPoint x: 275, startPoint y: 228, endPoint x: 353, endPoint y: 203, distance: 81.7
drag, startPoint x: 323, startPoint y: 231, endPoint x: 410, endPoint y: 208, distance: 89.8
drag, startPoint x: 333, startPoint y: 223, endPoint x: 524, endPoint y: 193, distance: 193.0
drag, startPoint x: 313, startPoint y: 225, endPoint x: 529, endPoint y: 207, distance: 216.7
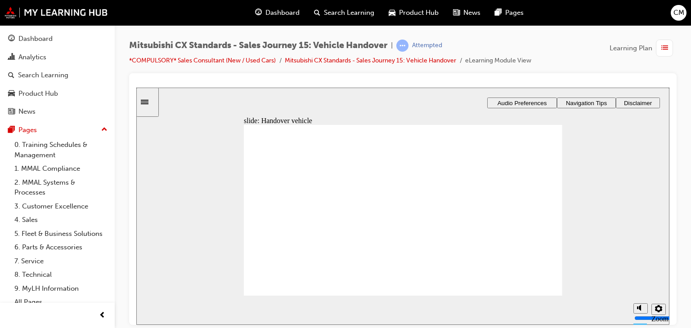
drag, startPoint x: 325, startPoint y: 223, endPoint x: 398, endPoint y: 223, distance: 72.9
checkbox input "true"
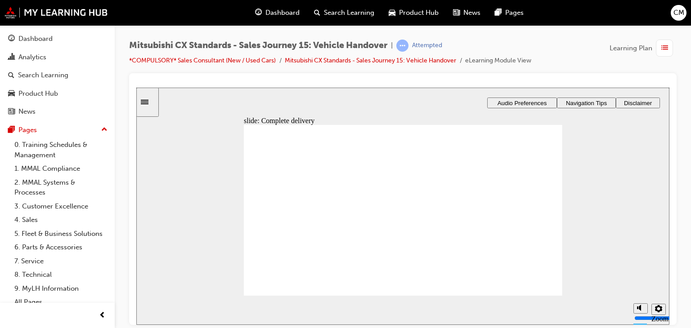
checkbox input "true"
drag, startPoint x: 390, startPoint y: 241, endPoint x: 498, endPoint y: 152, distance: 139.3
drag, startPoint x: 428, startPoint y: 265, endPoint x: 525, endPoint y: 173, distance: 133.3
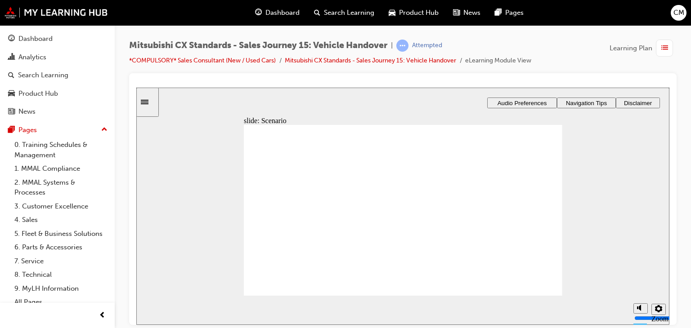
drag, startPoint x: 418, startPoint y: 188, endPoint x: 516, endPoint y: 184, distance: 98.6
drag, startPoint x: 416, startPoint y: 231, endPoint x: 533, endPoint y: 213, distance: 118.3
drag, startPoint x: 421, startPoint y: 212, endPoint x: 524, endPoint y: 237, distance: 105.6
drag, startPoint x: 408, startPoint y: 161, endPoint x: 503, endPoint y: 239, distance: 123.1
drag, startPoint x: 406, startPoint y: 178, endPoint x: 511, endPoint y: 261, distance: 133.6
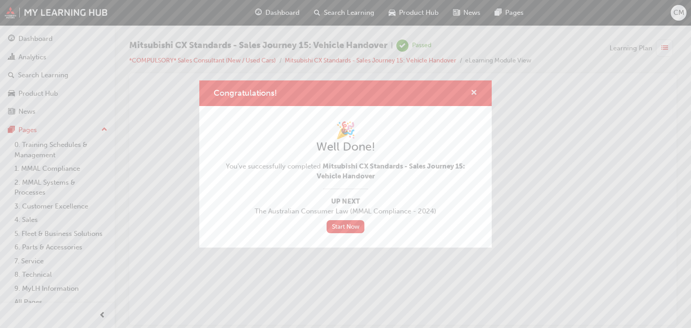
click at [474, 90] on span "cross-icon" at bounding box center [474, 94] width 7 height 8
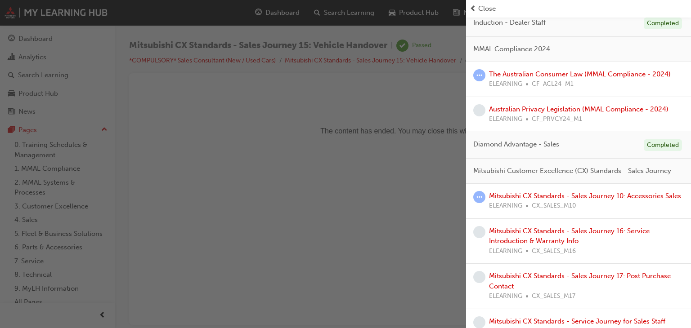
scroll to position [135, 0]
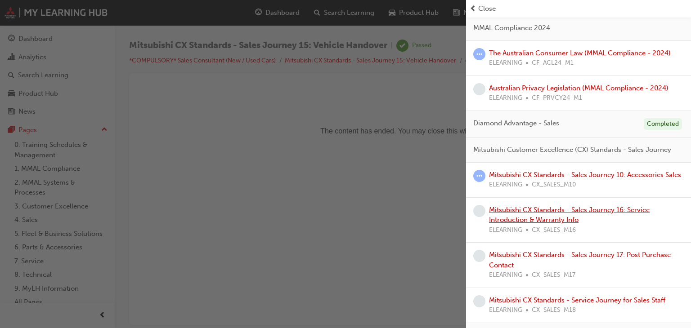
click at [581, 224] on link "Mitsubishi CX Standards - Sales Journey 16: Service Introduction & Warranty Info" at bounding box center [569, 215] width 161 height 18
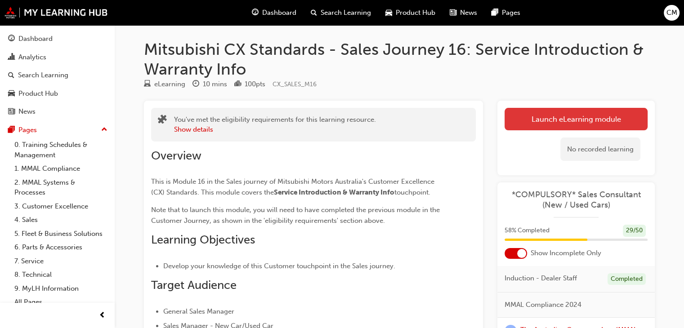
click at [587, 121] on link "Launch eLearning module" at bounding box center [576, 119] width 143 height 22
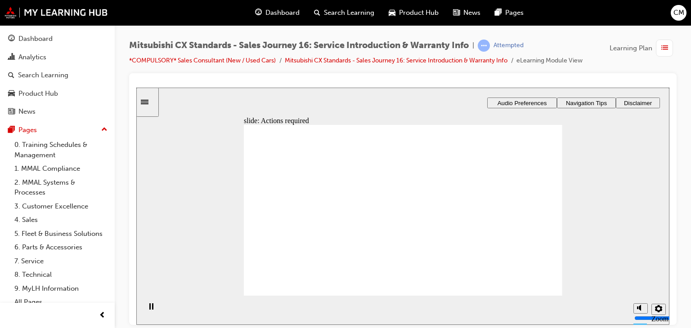
drag, startPoint x: 399, startPoint y: 256, endPoint x: 413, endPoint y: 255, distance: 13.6
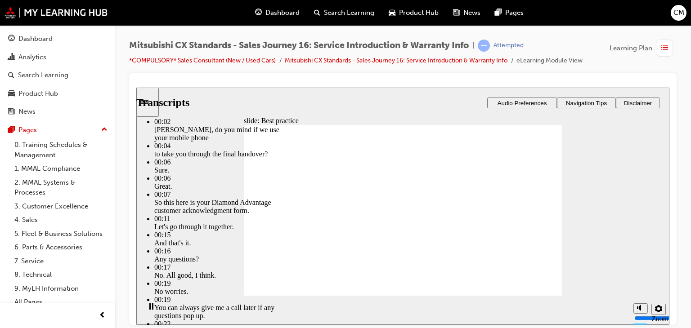
type input "159"
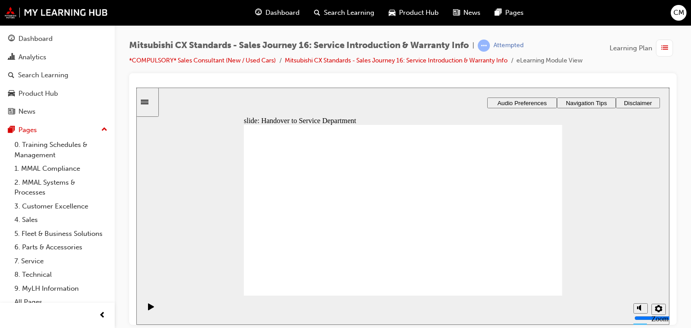
drag, startPoint x: 317, startPoint y: 244, endPoint x: 414, endPoint y: 176, distance: 118.3
drag, startPoint x: 317, startPoint y: 232, endPoint x: 405, endPoint y: 199, distance: 94.2
drag, startPoint x: 305, startPoint y: 234, endPoint x: 398, endPoint y: 216, distance: 94.9
drag, startPoint x: 336, startPoint y: 230, endPoint x: 412, endPoint y: 217, distance: 77.1
drag, startPoint x: 349, startPoint y: 235, endPoint x: 426, endPoint y: 233, distance: 76.5
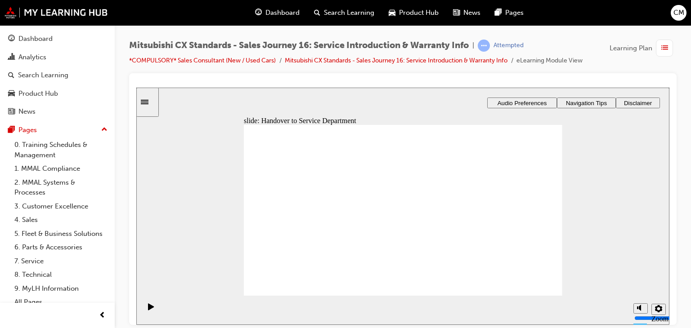
drag, startPoint x: 315, startPoint y: 239, endPoint x: 331, endPoint y: 224, distance: 21.6
drag, startPoint x: 332, startPoint y: 225, endPoint x: 416, endPoint y: 242, distance: 85.4
drag, startPoint x: 299, startPoint y: 234, endPoint x: 392, endPoint y: 277, distance: 102.3
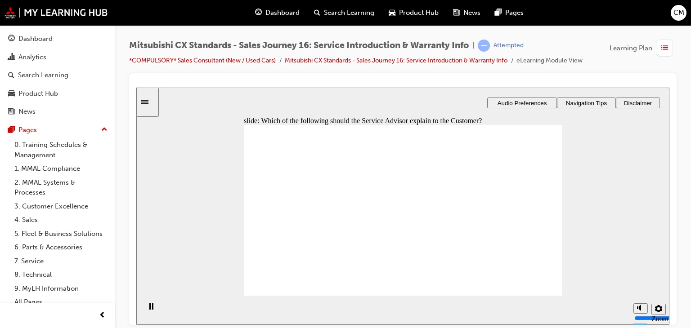
checkbox input "true"
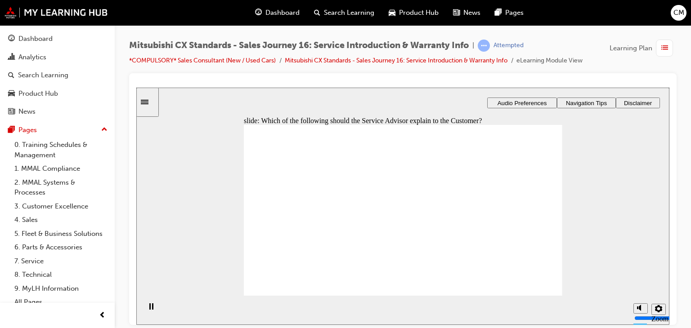
drag, startPoint x: 317, startPoint y: 229, endPoint x: 410, endPoint y: 203, distance: 97.3
drag, startPoint x: 319, startPoint y: 227, endPoint x: 387, endPoint y: 222, distance: 68.5
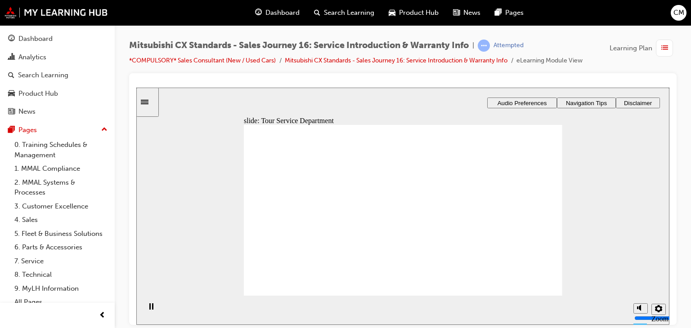
drag, startPoint x: 319, startPoint y: 230, endPoint x: 410, endPoint y: 232, distance: 90.9
drag, startPoint x: 315, startPoint y: 237, endPoint x: 422, endPoint y: 261, distance: 109.3
drag, startPoint x: 313, startPoint y: 237, endPoint x: 411, endPoint y: 196, distance: 106.1
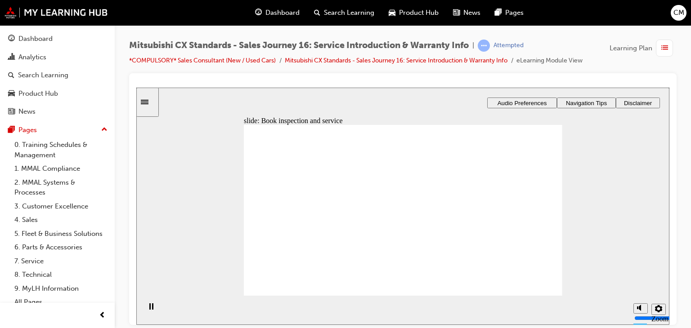
drag, startPoint x: 308, startPoint y: 228, endPoint x: 410, endPoint y: 196, distance: 107.4
drag, startPoint x: 309, startPoint y: 232, endPoint x: 401, endPoint y: 217, distance: 93.4
drag, startPoint x: 327, startPoint y: 233, endPoint x: 417, endPoint y: 243, distance: 89.6
drag, startPoint x: 284, startPoint y: 231, endPoint x: 405, endPoint y: 251, distance: 122.3
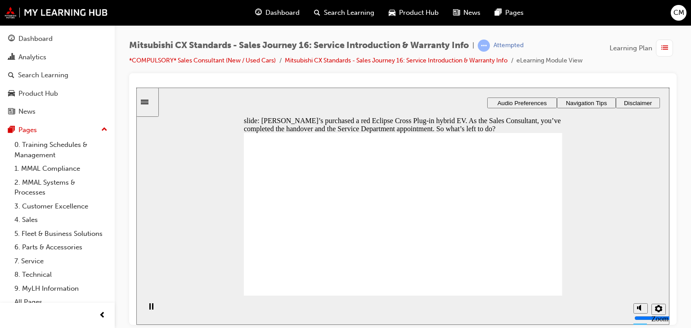
checkbox input "true"
drag, startPoint x: 443, startPoint y: 194, endPoint x: 443, endPoint y: 200, distance: 5.4
checkbox input "true"
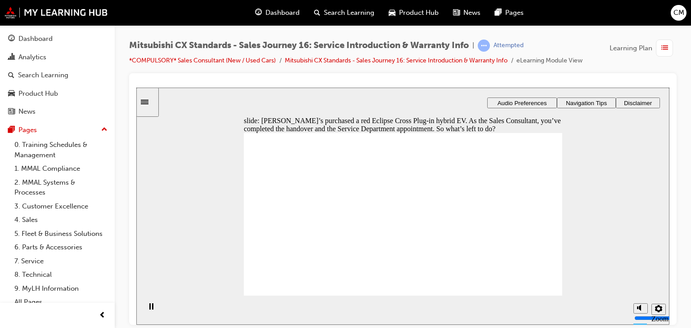
drag, startPoint x: 451, startPoint y: 251, endPoint x: 488, endPoint y: 263, distance: 39.1
checkbox input "true"
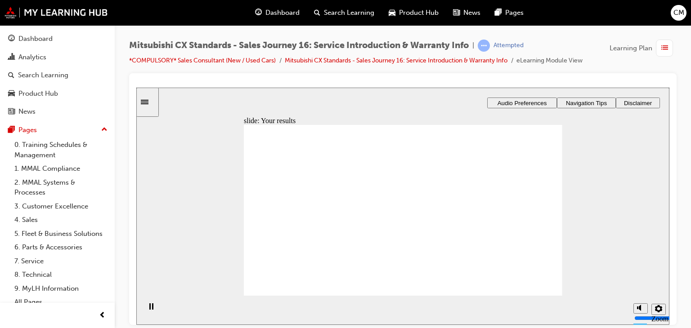
drag, startPoint x: 314, startPoint y: 233, endPoint x: 382, endPoint y: 173, distance: 90.5
drag, startPoint x: 326, startPoint y: 230, endPoint x: 514, endPoint y: 181, distance: 194.8
drag, startPoint x: 372, startPoint y: 214, endPoint x: 416, endPoint y: 197, distance: 46.4
drag, startPoint x: 332, startPoint y: 232, endPoint x: 431, endPoint y: 212, distance: 101.8
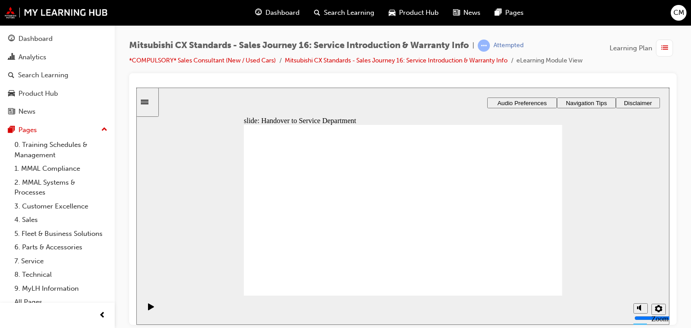
drag, startPoint x: 313, startPoint y: 234, endPoint x: 548, endPoint y: 214, distance: 236.6
drag, startPoint x: 315, startPoint y: 232, endPoint x: 401, endPoint y: 232, distance: 85.9
drag, startPoint x: 306, startPoint y: 265, endPoint x: 329, endPoint y: 266, distance: 23.0
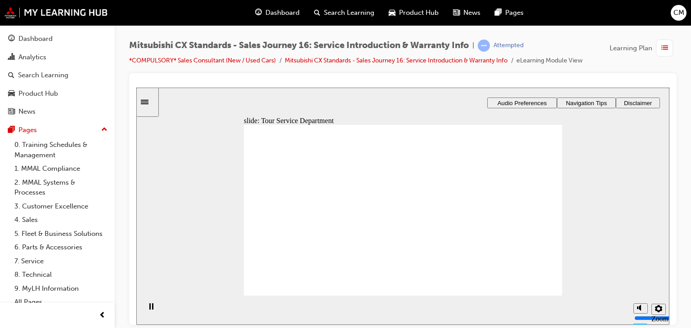
drag, startPoint x: 293, startPoint y: 224, endPoint x: 493, endPoint y: 188, distance: 203.8
drag, startPoint x: 338, startPoint y: 233, endPoint x: 443, endPoint y: 190, distance: 113.2
drag, startPoint x: 336, startPoint y: 225, endPoint x: 428, endPoint y: 190, distance: 97.7
drag, startPoint x: 328, startPoint y: 232, endPoint x: 530, endPoint y: 223, distance: 202.2
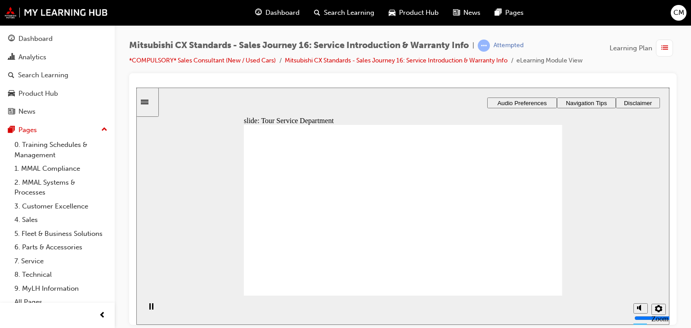
drag, startPoint x: 306, startPoint y: 230, endPoint x: 398, endPoint y: 190, distance: 100.1
drag, startPoint x: 329, startPoint y: 230, endPoint x: 523, endPoint y: 188, distance: 198.4
drag, startPoint x: 321, startPoint y: 241, endPoint x: 415, endPoint y: 218, distance: 96.3
drag, startPoint x: 313, startPoint y: 232, endPoint x: 509, endPoint y: 218, distance: 196.6
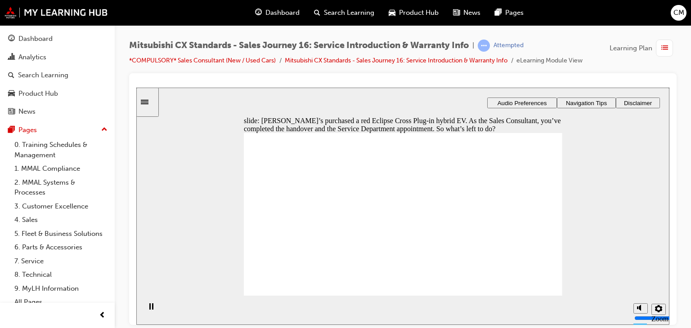
checkbox input "true"
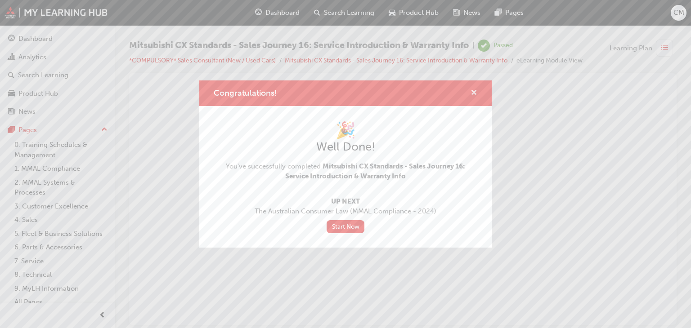
click at [474, 91] on span "cross-icon" at bounding box center [474, 94] width 7 height 8
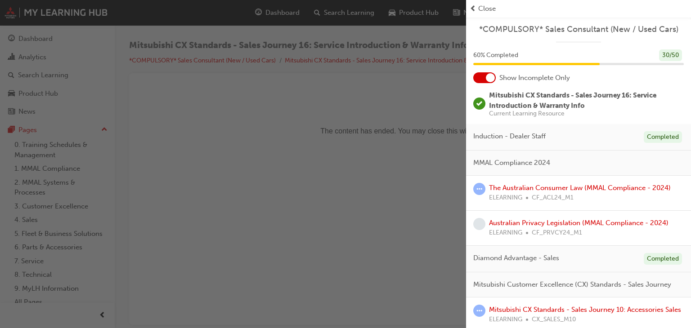
click at [486, 9] on span "Close" at bounding box center [487, 9] width 18 height 10
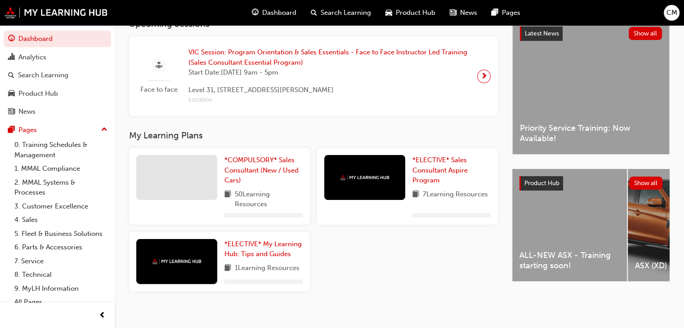
scroll to position [180, 0]
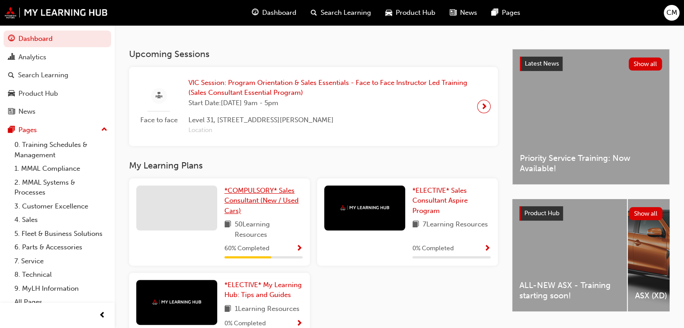
drag, startPoint x: 269, startPoint y: 200, endPoint x: 272, endPoint y: 204, distance: 5.1
click at [269, 200] on span "*COMPULSORY* Sales Consultant (New / Used Cars)" at bounding box center [261, 201] width 74 height 28
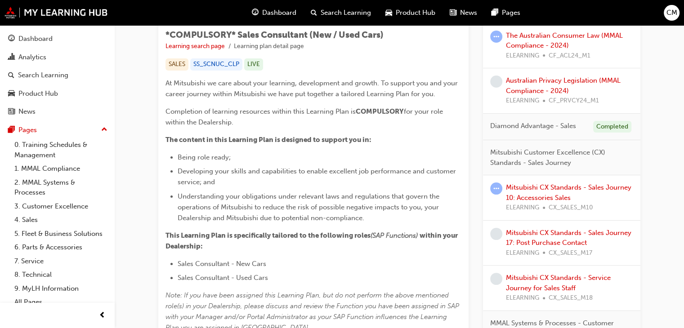
scroll to position [180, 0]
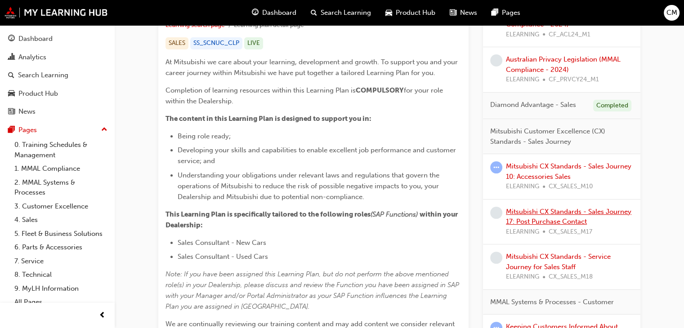
click at [551, 214] on link "Mitsubishi CX Standards - Sales Journey 17: Post Purchase Contact" at bounding box center [569, 217] width 126 height 18
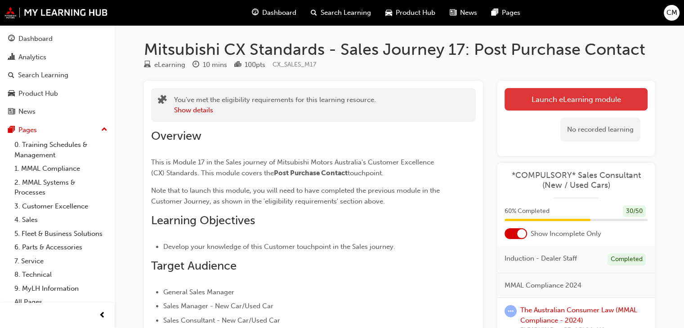
click at [595, 101] on link "Launch eLearning module" at bounding box center [576, 99] width 143 height 22
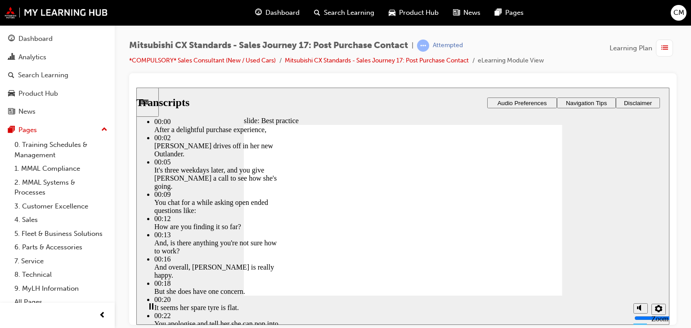
type input "103"
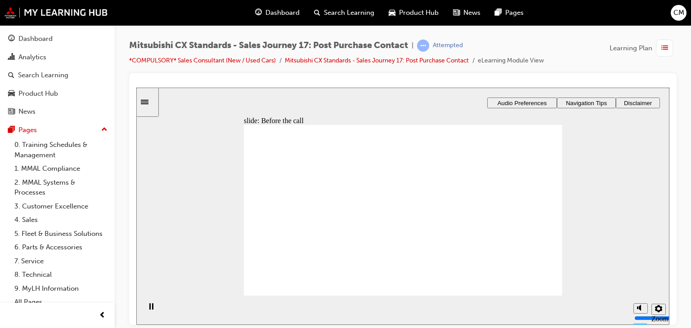
checkbox input "true"
